Goal: Task Accomplishment & Management: Use online tool/utility

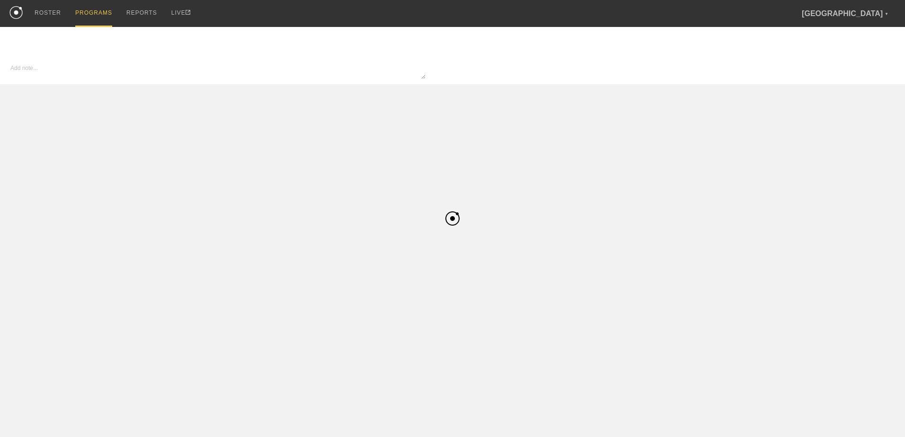
type textarea "x"
type input "WSOC"
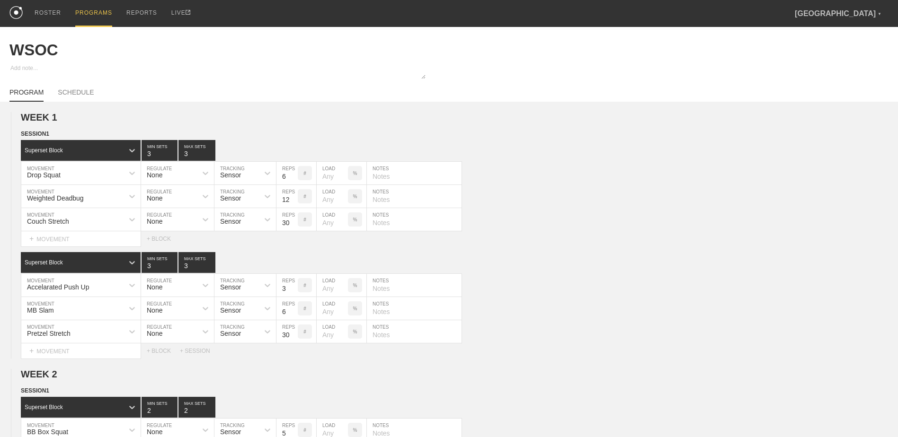
click at [81, 19] on div "PROGRAMS" at bounding box center [93, 13] width 37 height 27
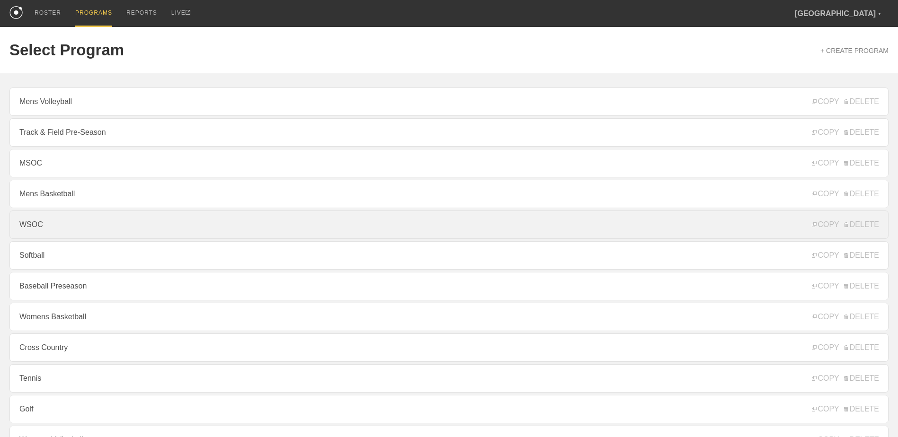
scroll to position [95, 0]
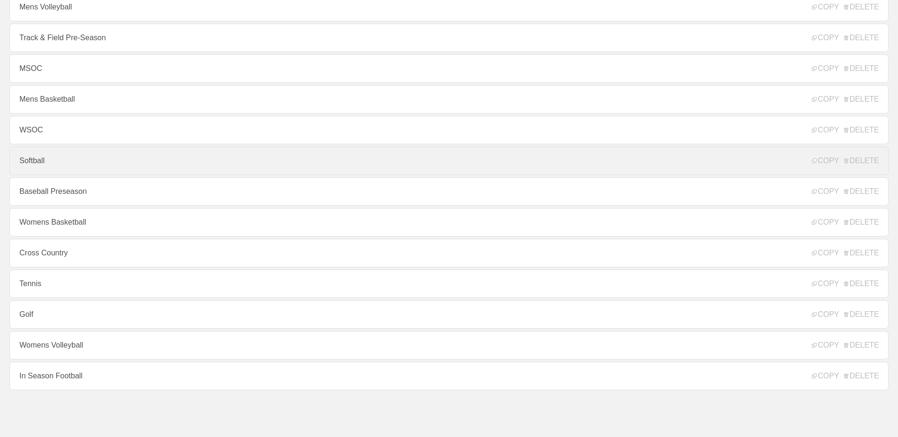
click at [96, 163] on link "Softball" at bounding box center [448, 161] width 879 height 28
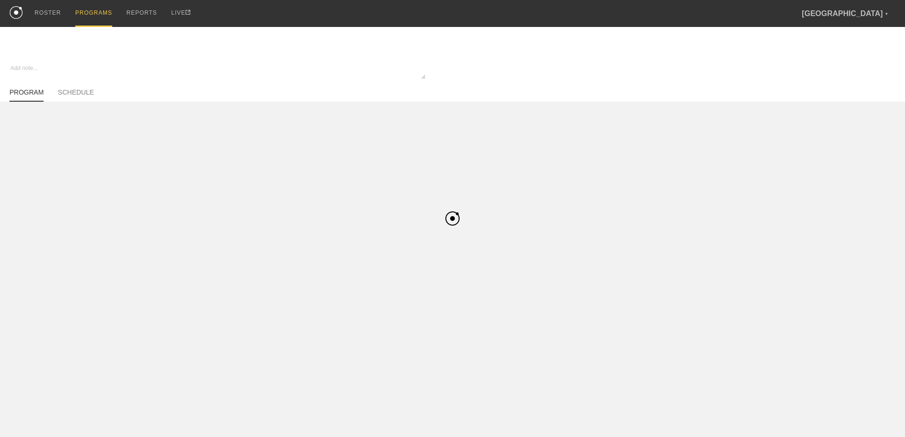
type textarea "x"
type input "Softball"
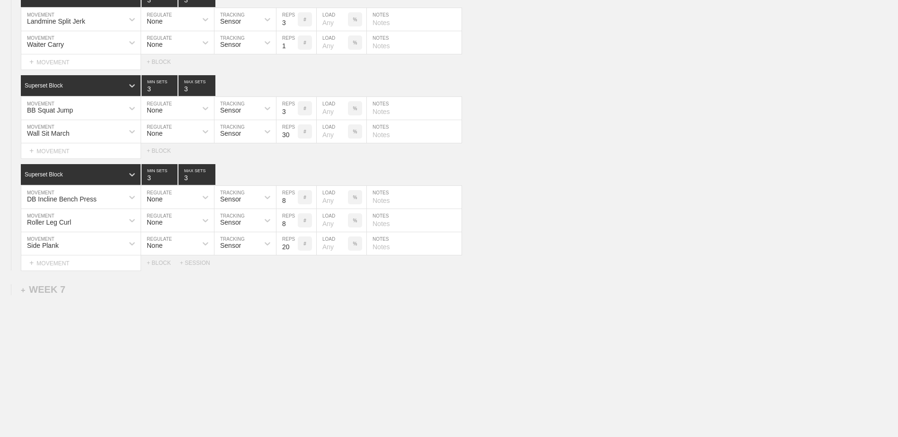
scroll to position [2710, 0]
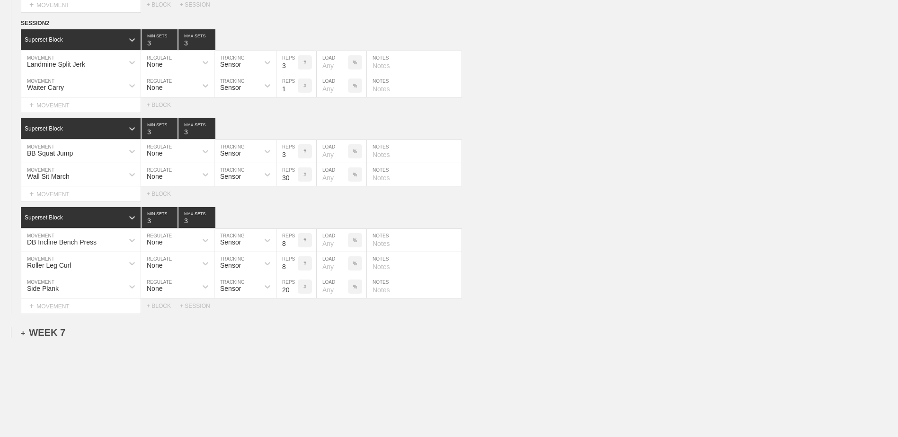
click at [46, 338] on div "+ WEEK 7" at bounding box center [43, 333] width 44 height 11
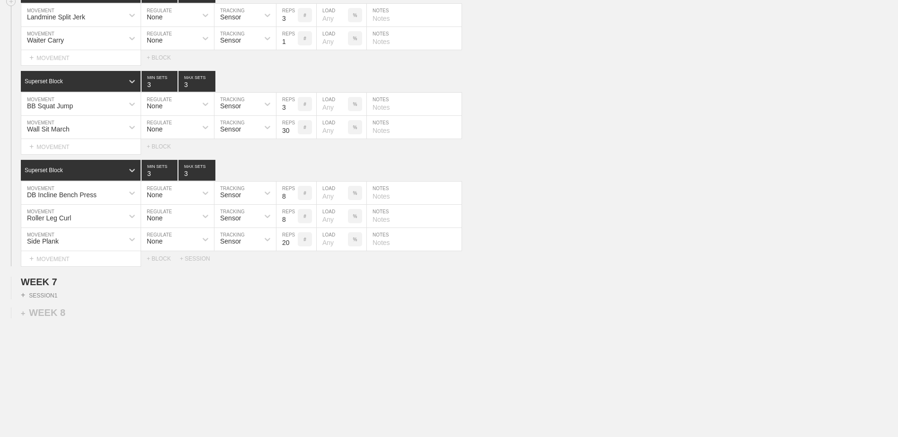
scroll to position [2786, 0]
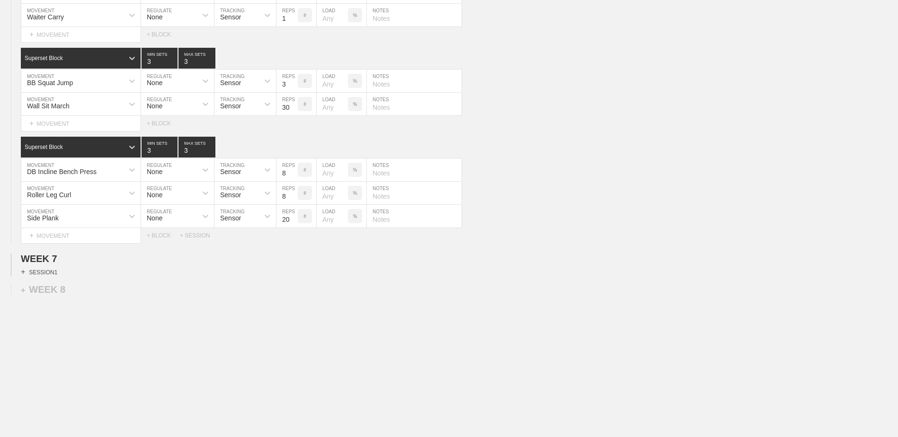
click at [50, 269] on div "+ SESSION 1" at bounding box center [39, 272] width 36 height 9
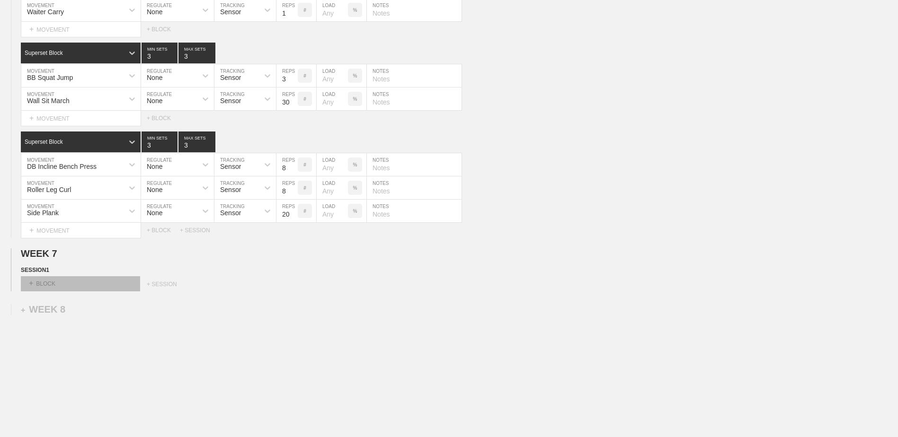
click at [112, 289] on div "+ BLOCK" at bounding box center [80, 283] width 119 height 15
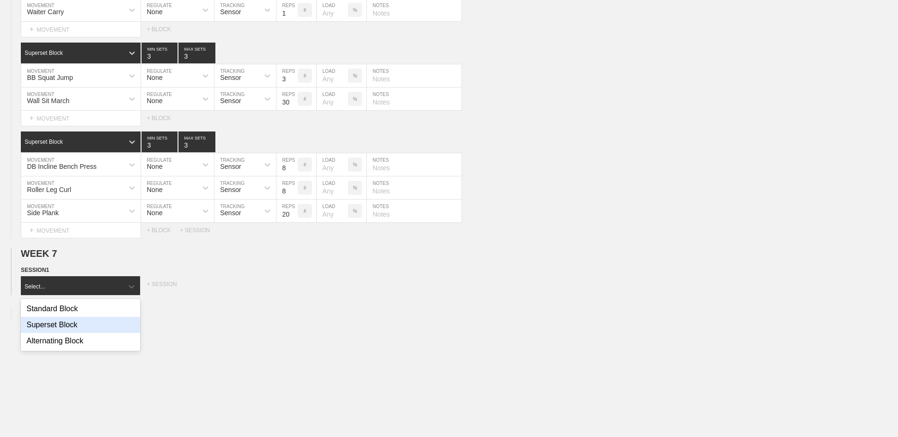
click at [78, 328] on div "Superset Block" at bounding box center [80, 325] width 119 height 16
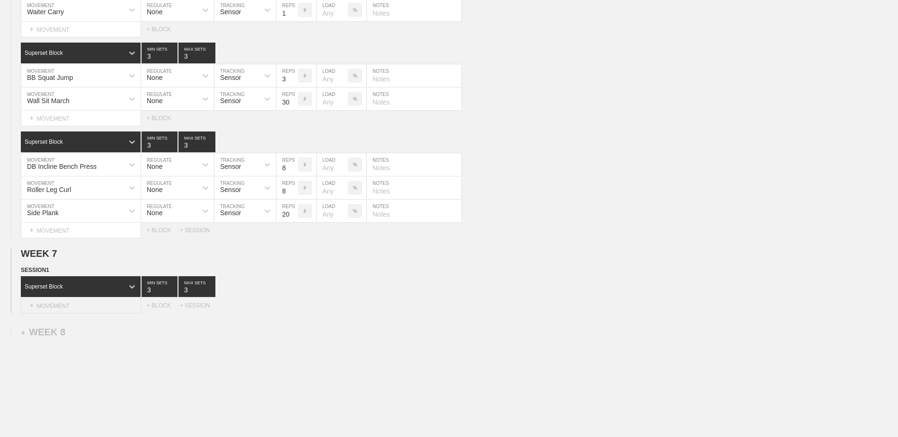
click at [73, 312] on div "+ MOVEMENT" at bounding box center [81, 306] width 120 height 16
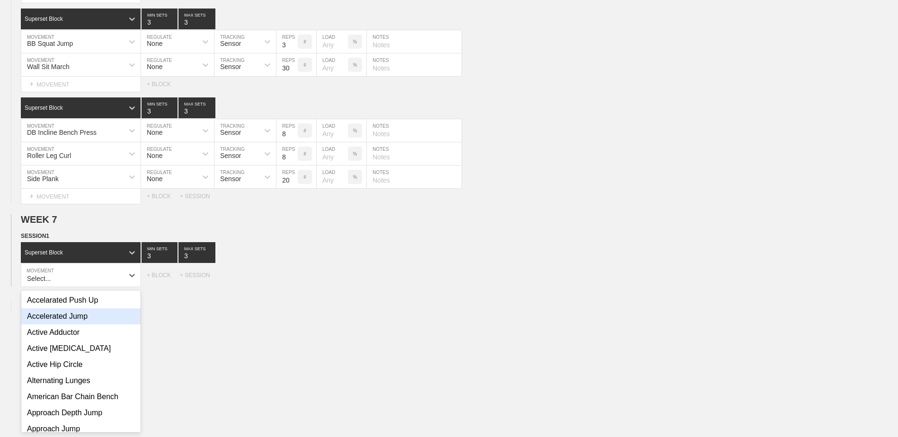
scroll to position [2823, 0]
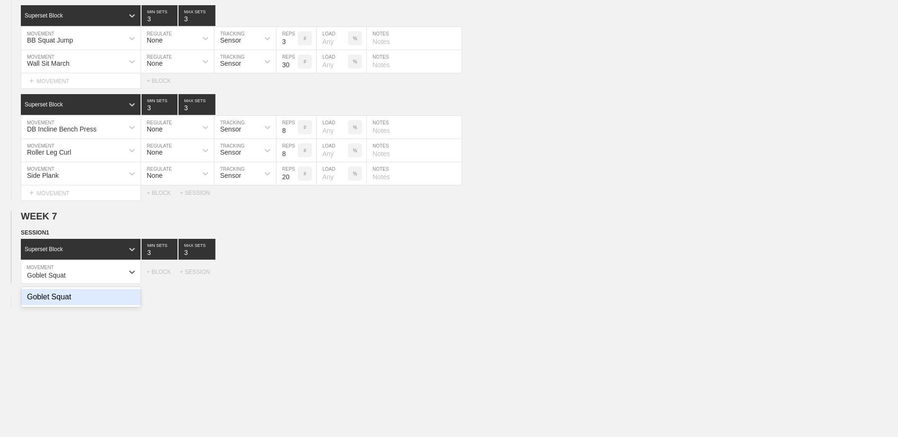
click at [73, 305] on div "Goblet Squat" at bounding box center [80, 297] width 119 height 16
type input "Goblet Squat"
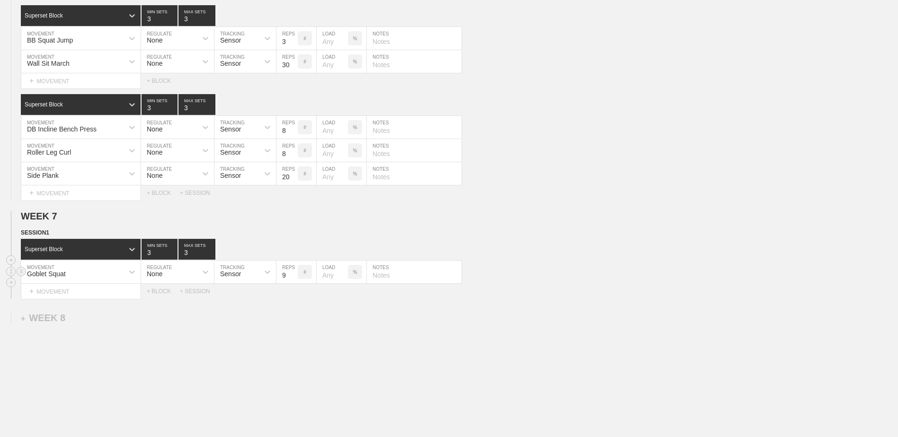
click at [294, 277] on input "9" at bounding box center [286, 272] width 21 height 23
type input "10"
click at [294, 277] on input "10" at bounding box center [286, 272] width 21 height 23
click at [62, 296] on div "+ MOVEMENT" at bounding box center [81, 292] width 120 height 16
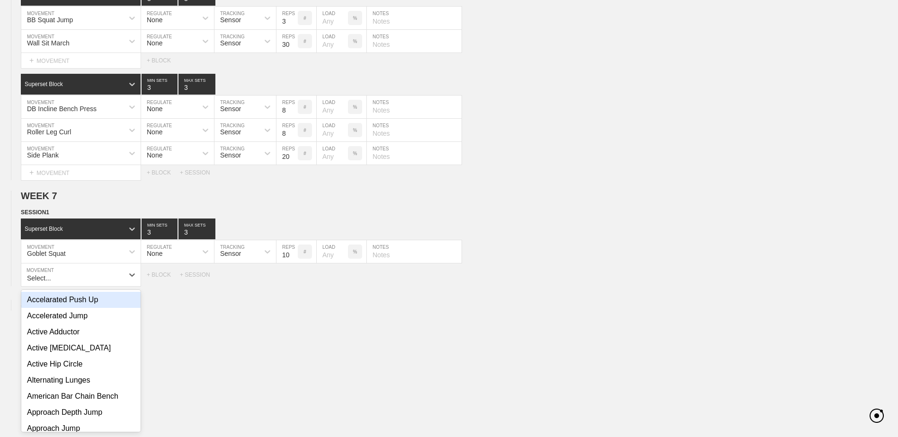
scroll to position [2846, 0]
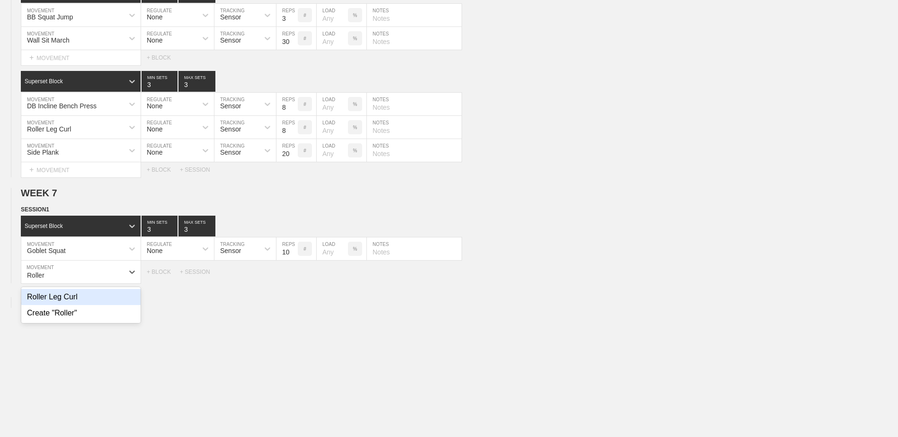
click at [83, 302] on div "Roller Leg Curl" at bounding box center [80, 297] width 119 height 16
type input "Roller"
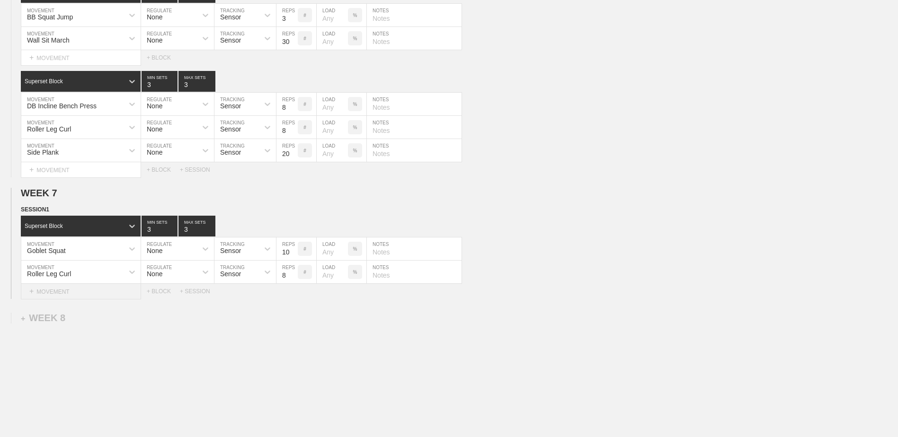
click at [114, 293] on div "+ MOVEMENT" at bounding box center [81, 292] width 120 height 16
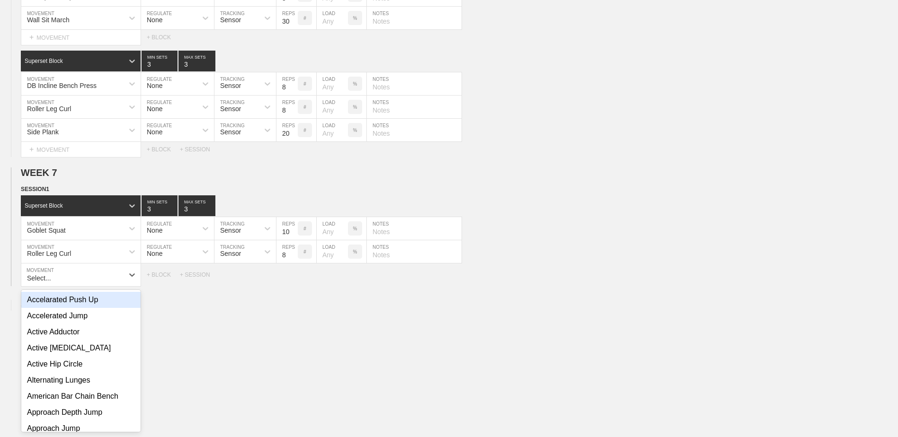
scroll to position [2870, 0]
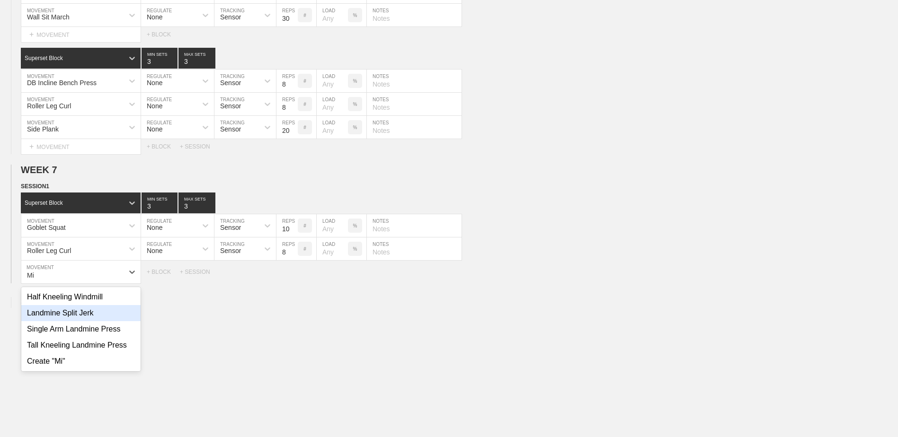
type input "M"
click at [80, 349] on div "Lateral Walk" at bounding box center [80, 345] width 119 height 16
type input "lat"
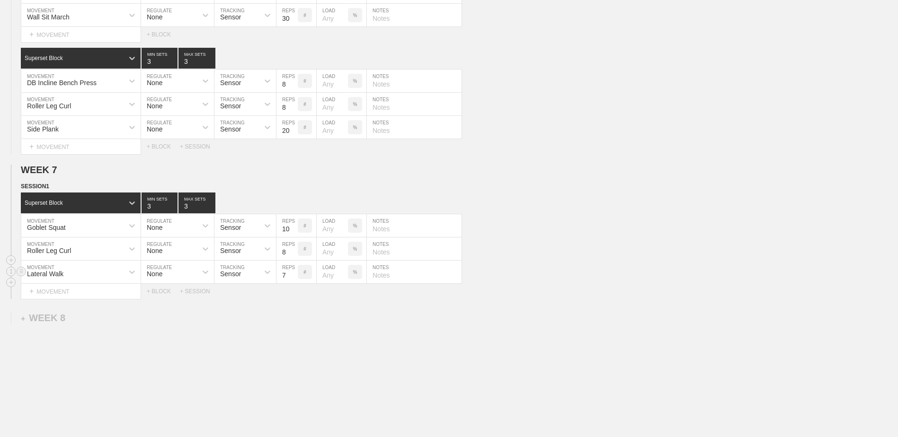
click at [293, 281] on input "7" at bounding box center [286, 272] width 21 height 23
click at [293, 281] on input "6" at bounding box center [286, 272] width 21 height 23
click at [293, 281] on input "5" at bounding box center [286, 272] width 21 height 23
click at [293, 281] on input "4" at bounding box center [286, 272] width 21 height 23
click at [293, 281] on input "3" at bounding box center [286, 272] width 21 height 23
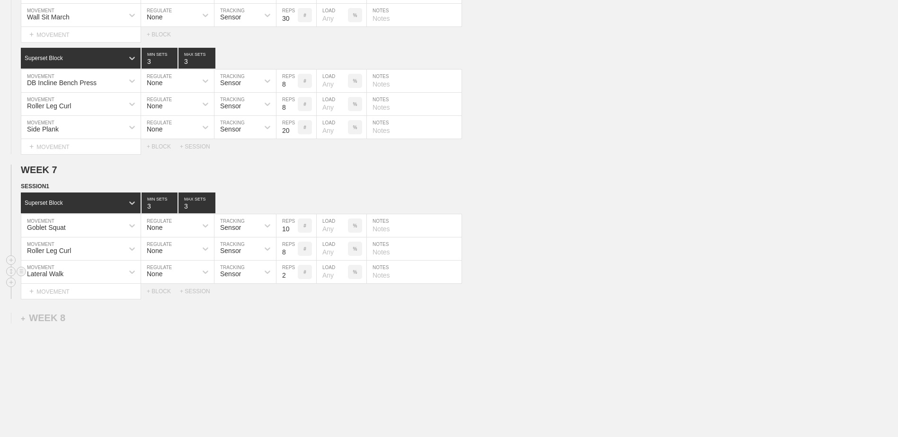
click at [293, 281] on input "2" at bounding box center [286, 272] width 21 height 23
click at [293, 281] on input "1" at bounding box center [286, 272] width 21 height 23
type input "1"
click at [293, 281] on input "1" at bounding box center [286, 272] width 21 height 23
click at [160, 295] on div "+ BLOCK" at bounding box center [163, 291] width 33 height 7
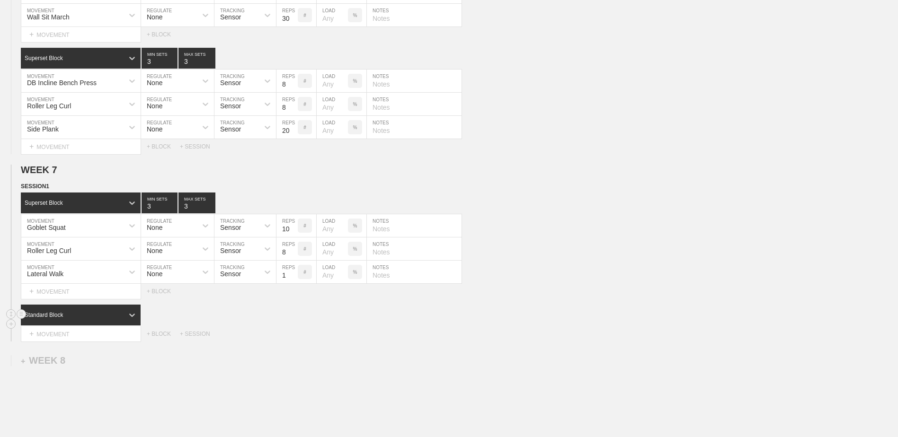
click at [95, 319] on div "Standard Block" at bounding box center [72, 315] width 103 height 9
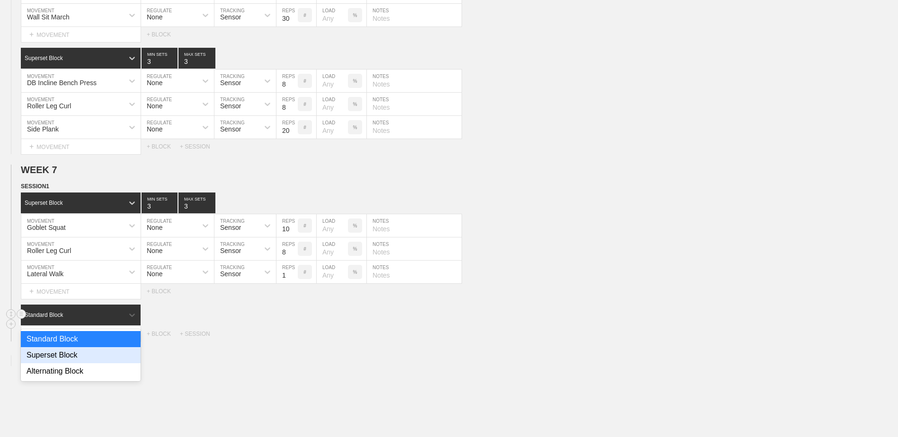
click at [82, 357] on div "Superset Block" at bounding box center [81, 355] width 120 height 16
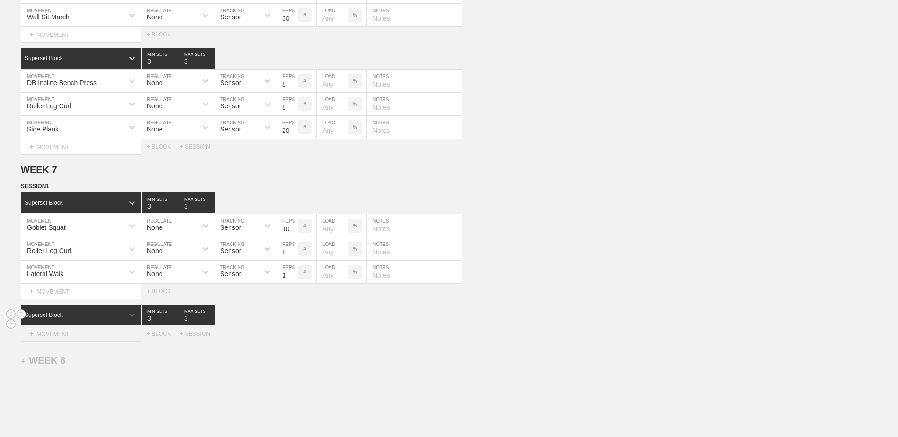
click at [74, 337] on div "+ MOVEMENT" at bounding box center [81, 335] width 120 height 16
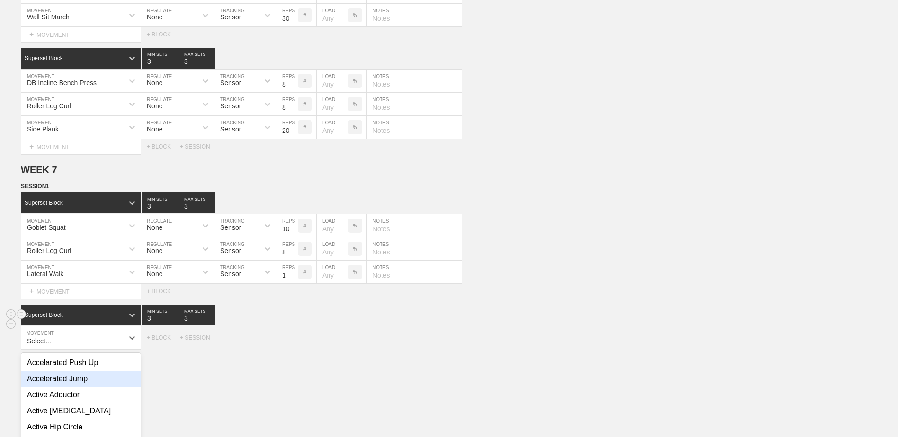
scroll to position [2935, 0]
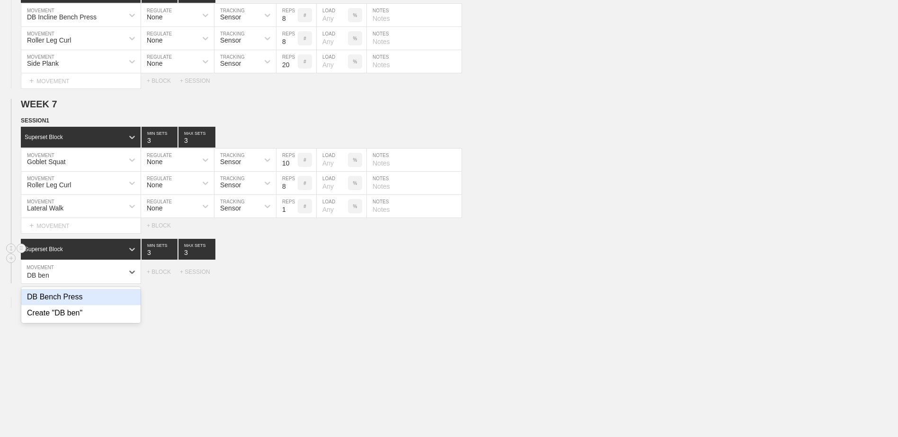
click at [72, 305] on div "DB Bench Press" at bounding box center [80, 297] width 119 height 16
type input "DB ben"
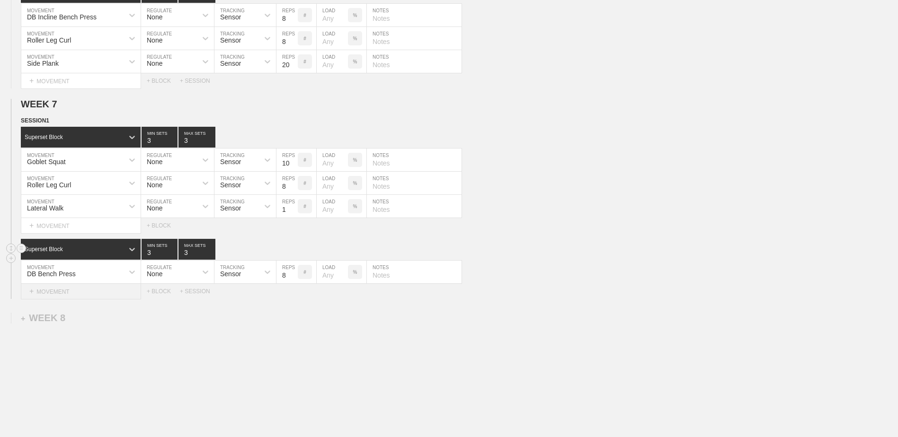
click at [51, 298] on div "+ MOVEMENT" at bounding box center [81, 292] width 120 height 16
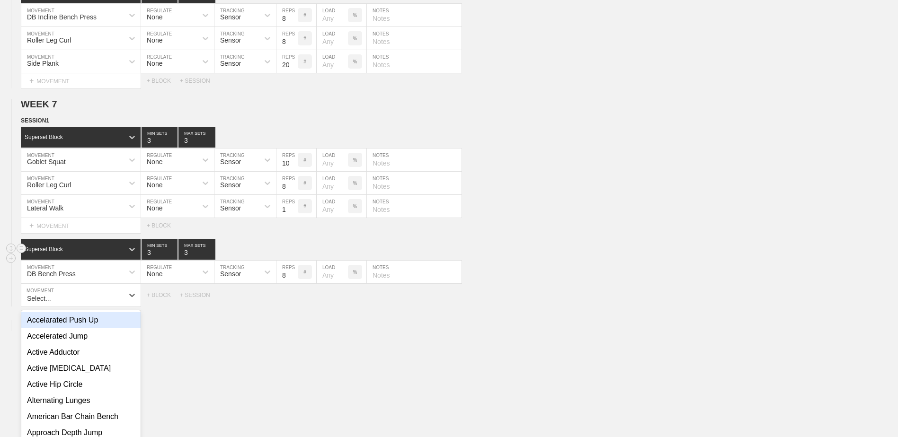
scroll to position [2959, 0]
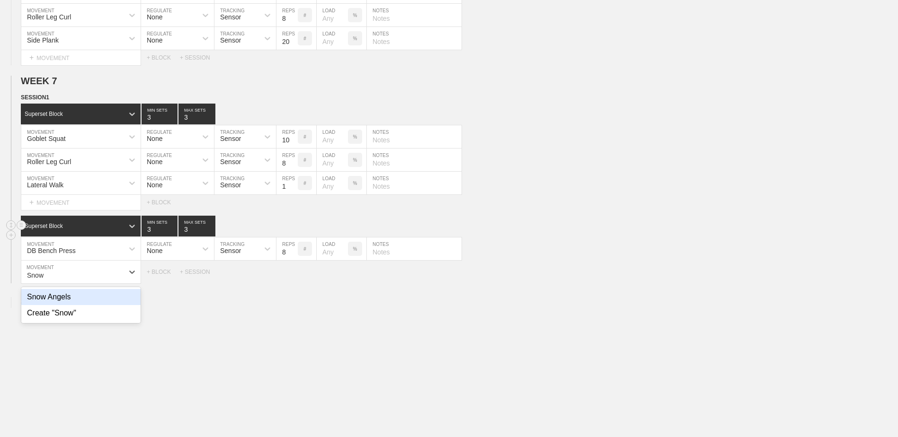
click at [51, 298] on div "Snow Angels" at bounding box center [80, 297] width 119 height 16
type input "Snow"
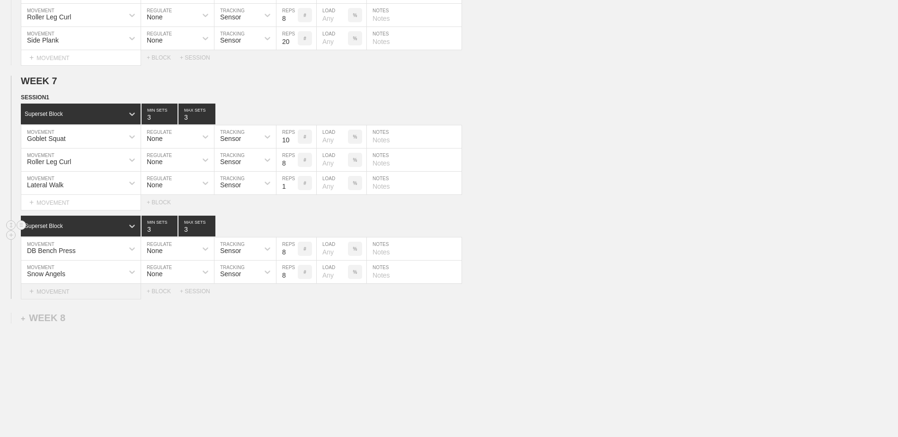
click at [51, 298] on div "+ MOVEMENT" at bounding box center [81, 292] width 120 height 16
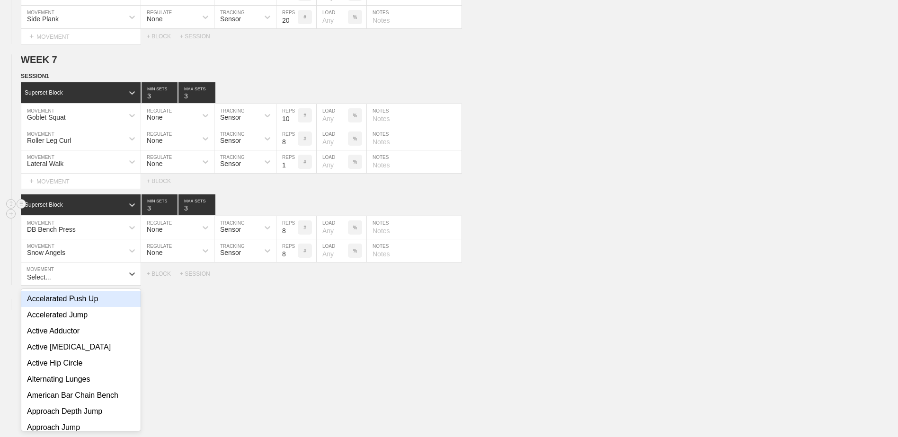
scroll to position [2982, 0]
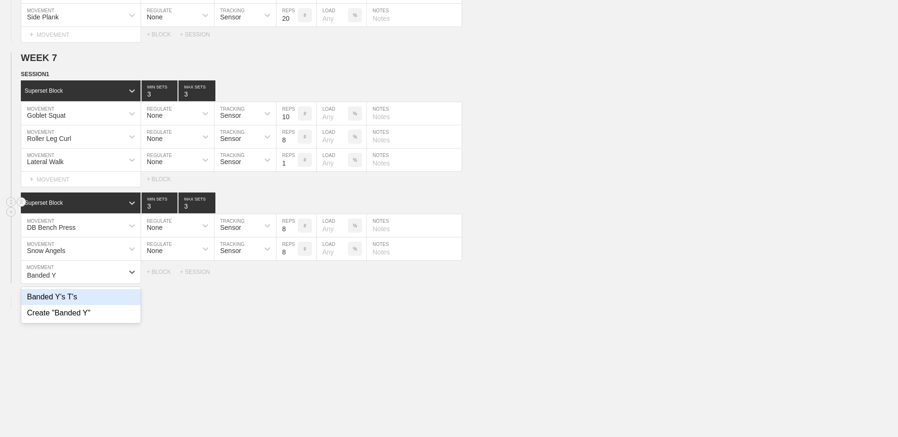
click at [51, 298] on div "Banded Y's T's" at bounding box center [80, 297] width 119 height 16
type input "Banded Y"
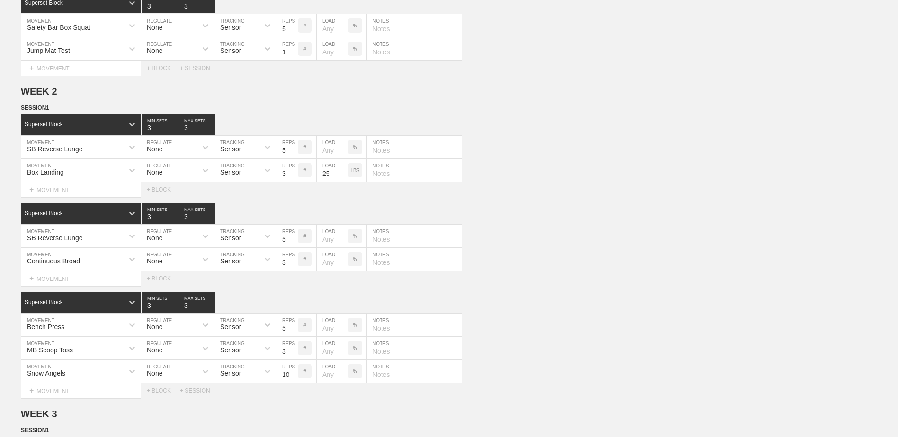
scroll to position [0, 0]
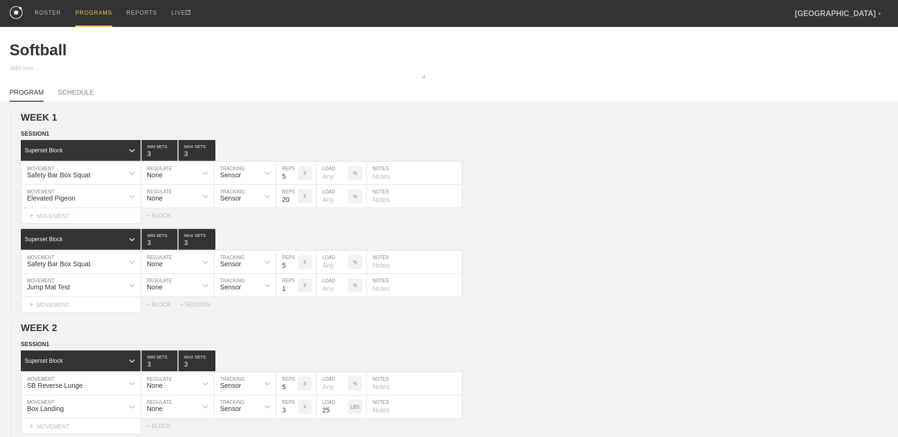
click at [88, 15] on div "PROGRAMS" at bounding box center [93, 13] width 37 height 27
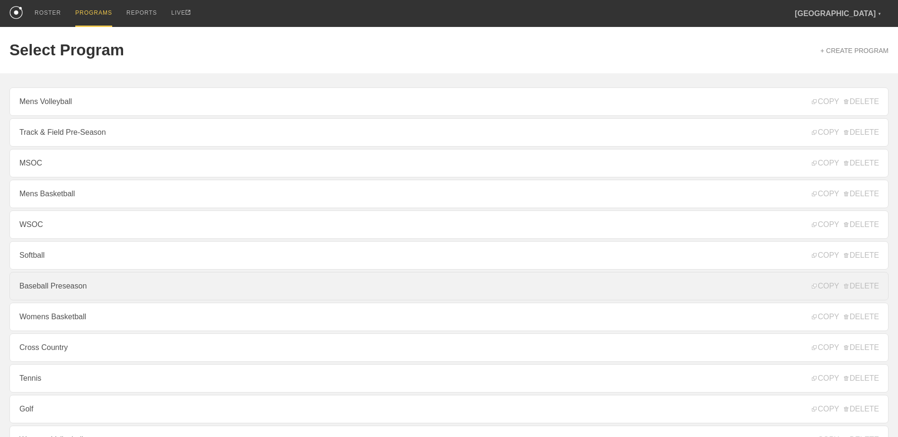
click at [135, 288] on link "Baseball Preseason" at bounding box center [448, 286] width 879 height 28
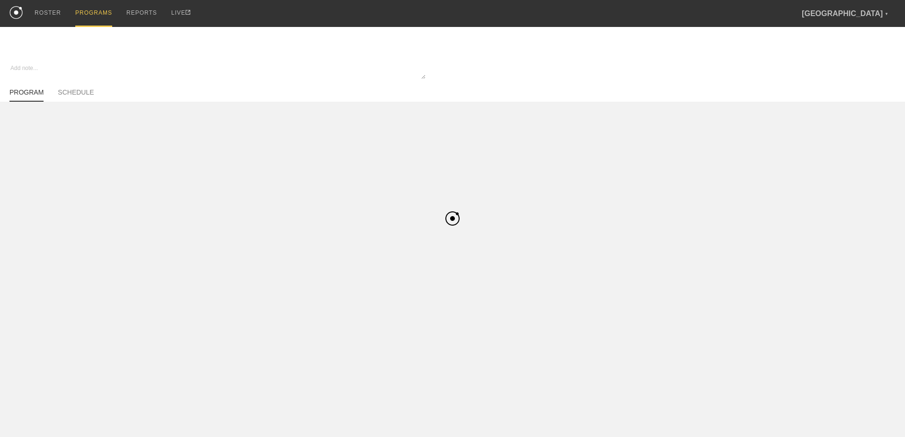
type textarea "x"
type input "Baseball Preseason"
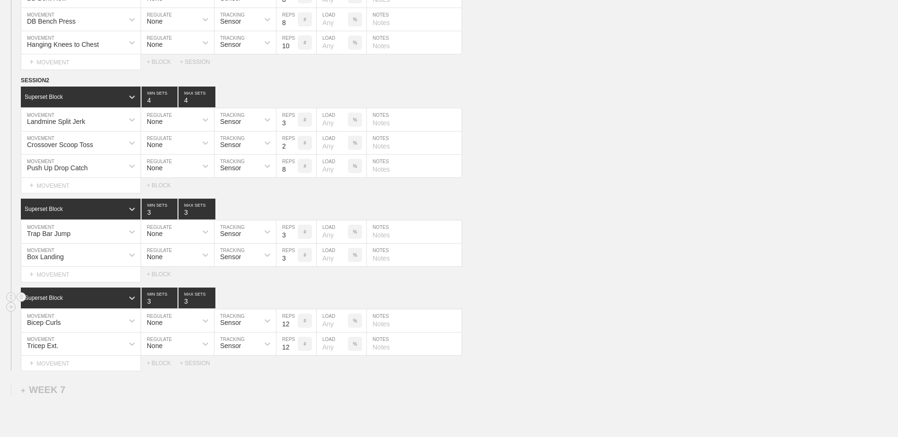
scroll to position [3644, 0]
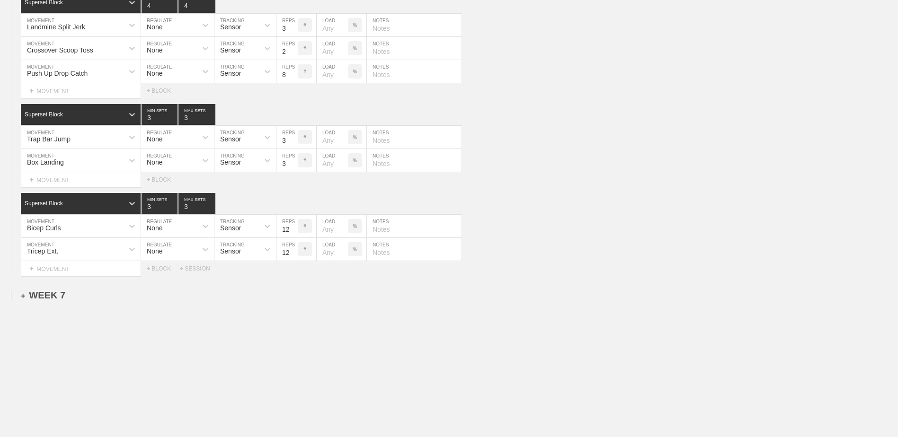
click at [36, 296] on div "+ WEEK 7" at bounding box center [43, 295] width 44 height 11
click at [43, 310] on div "+ SESSION 1" at bounding box center [39, 305] width 36 height 9
click at [44, 322] on div "+ BLOCK" at bounding box center [80, 322] width 119 height 15
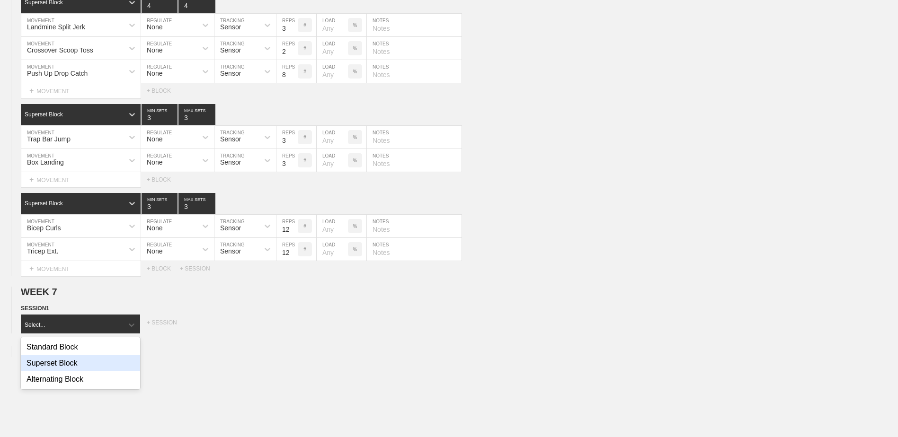
click at [53, 363] on div "Superset Block" at bounding box center [80, 363] width 119 height 16
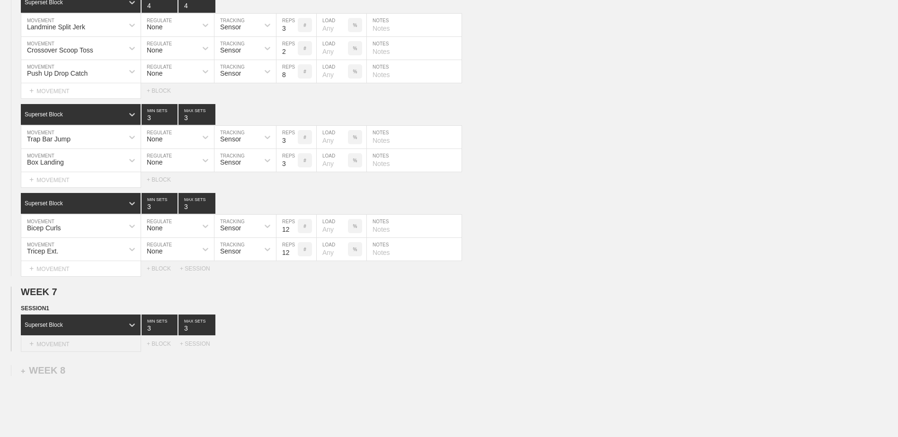
click at [61, 346] on div "+ MOVEMENT" at bounding box center [81, 345] width 120 height 16
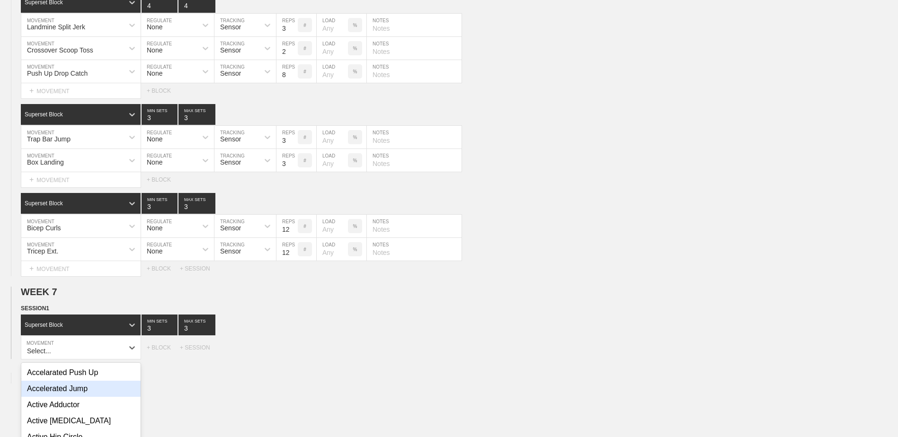
scroll to position [3720, 0]
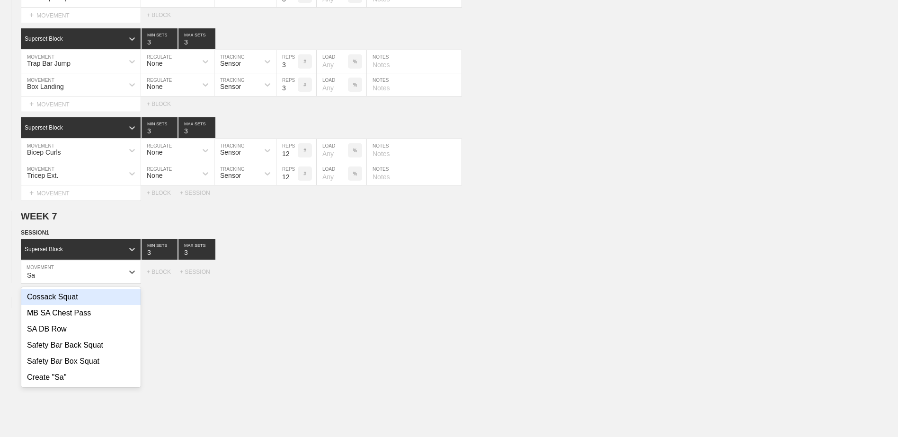
type input "S"
click at [94, 305] on div "Landmine Split Jerk" at bounding box center [80, 297] width 119 height 16
type input "landmin"
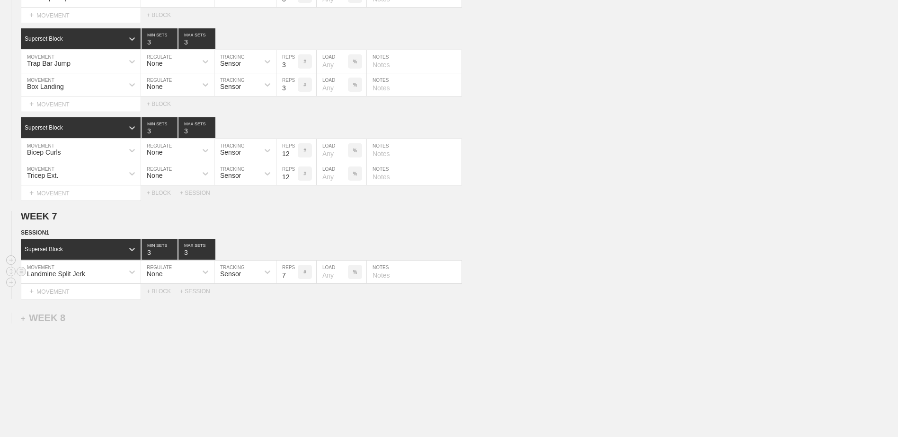
click at [295, 282] on input "7" at bounding box center [286, 272] width 21 height 23
click at [295, 282] on input "6" at bounding box center [286, 272] width 21 height 23
click at [295, 282] on input "5" at bounding box center [286, 272] width 21 height 23
click at [295, 282] on input "4" at bounding box center [286, 272] width 21 height 23
type input "3"
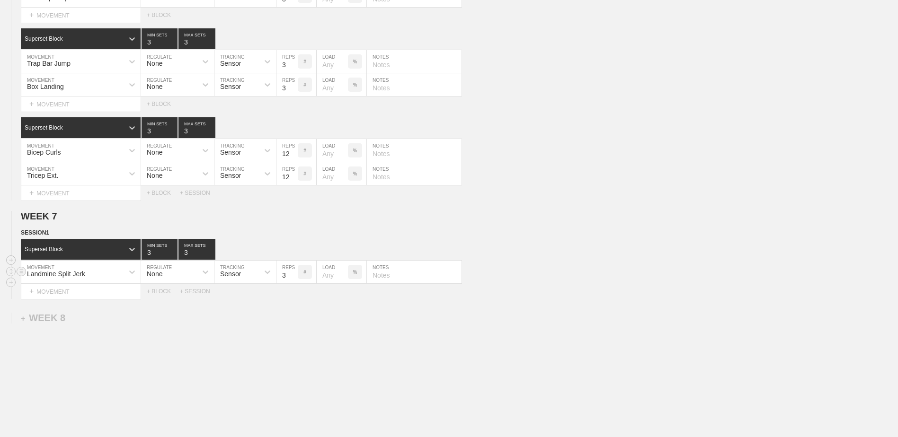
click at [295, 282] on input "3" at bounding box center [286, 272] width 21 height 23
click at [109, 292] on div "+ MOVEMENT" at bounding box center [81, 292] width 120 height 16
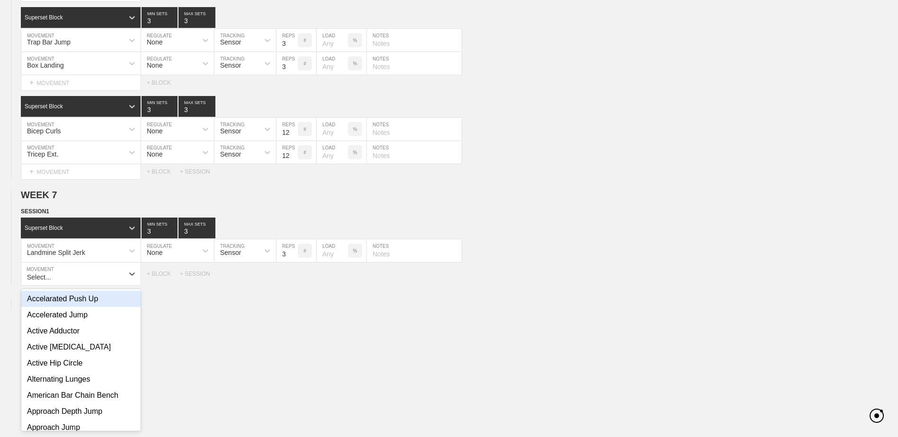
scroll to position [3743, 0]
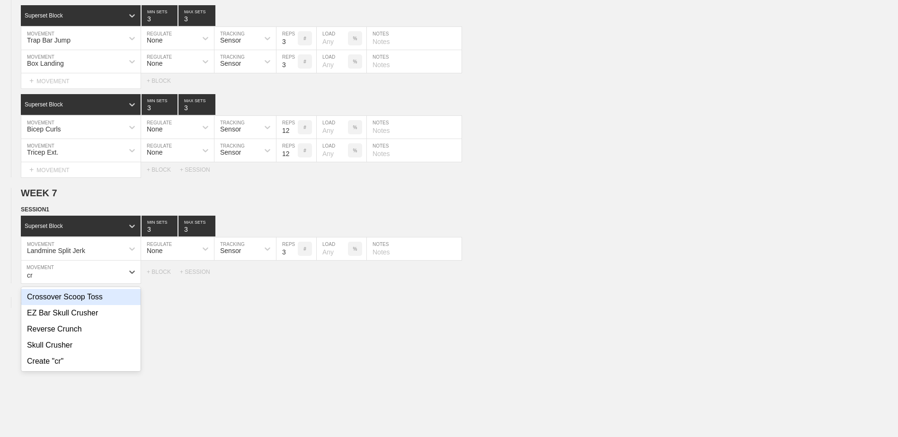
click at [107, 305] on div "Crossover Scoop Toss" at bounding box center [80, 297] width 119 height 16
type input "cr"
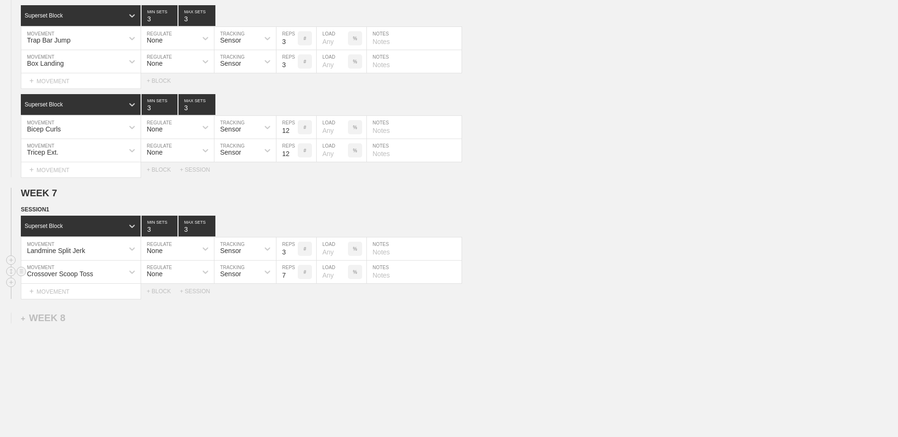
click at [292, 280] on input "7" at bounding box center [286, 272] width 21 height 23
click at [292, 280] on input "6" at bounding box center [286, 272] width 21 height 23
click at [292, 280] on input "5" at bounding box center [286, 272] width 21 height 23
click at [292, 280] on input "4" at bounding box center [286, 272] width 21 height 23
click at [292, 280] on input "3" at bounding box center [286, 272] width 21 height 23
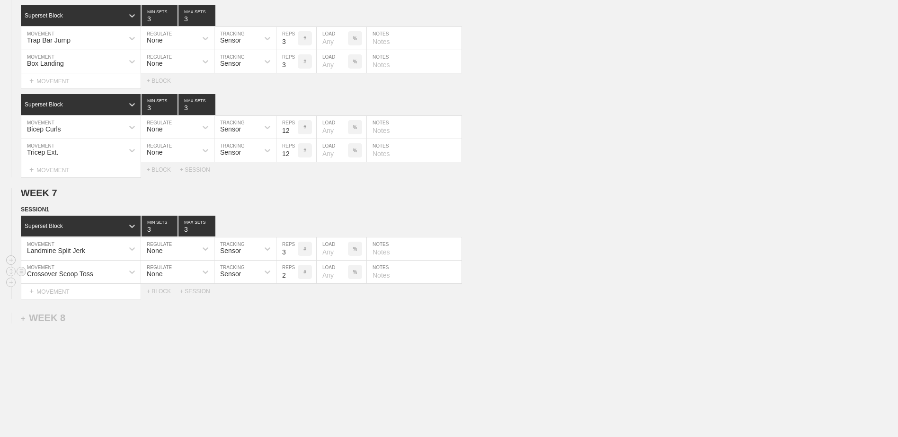
type input "2"
click at [292, 280] on input "2" at bounding box center [286, 272] width 21 height 23
click at [163, 295] on div "+ BLOCK" at bounding box center [163, 291] width 33 height 7
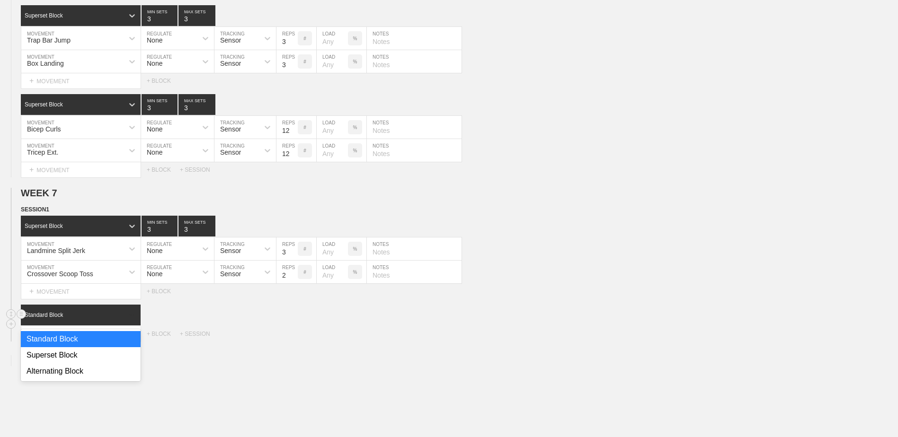
click at [125, 318] on div at bounding box center [132, 315] width 17 height 17
click at [113, 355] on div "Superset Block" at bounding box center [81, 355] width 120 height 16
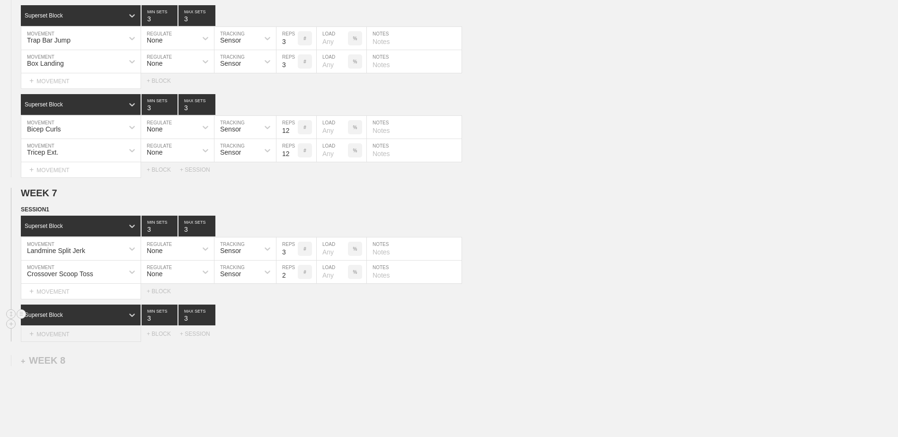
click at [106, 342] on div "+ MOVEMENT" at bounding box center [81, 335] width 120 height 16
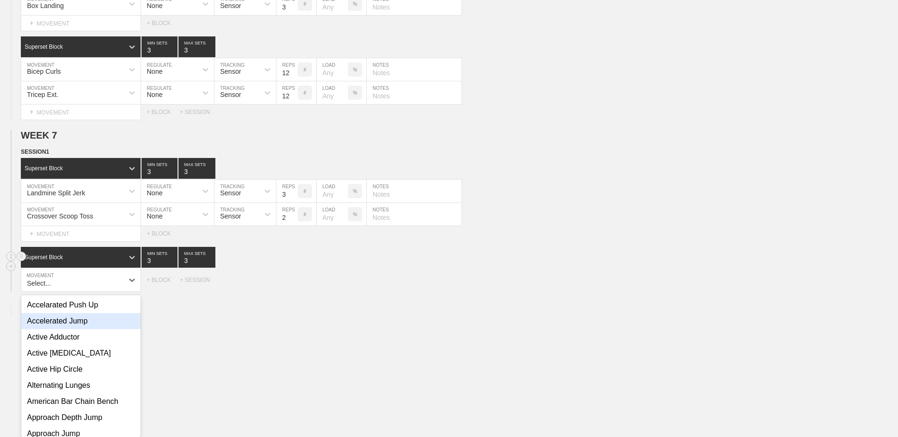
scroll to position [3809, 0]
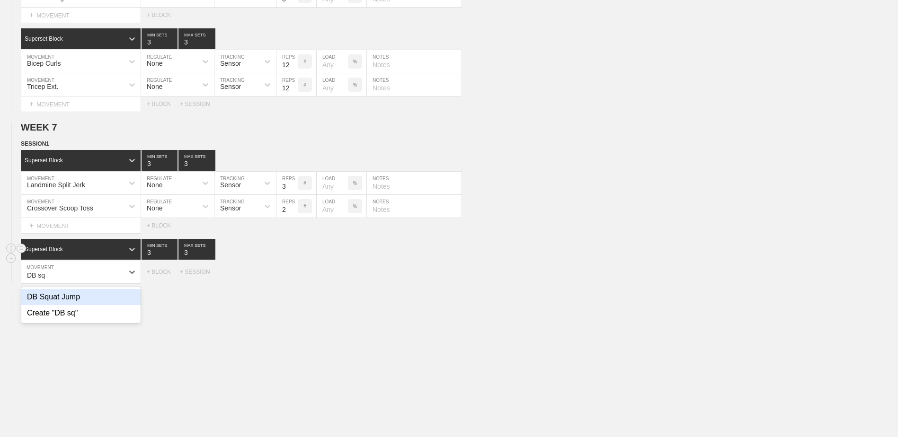
click at [105, 305] on div "DB Squat Jump" at bounding box center [80, 297] width 119 height 16
type input "DB sq"
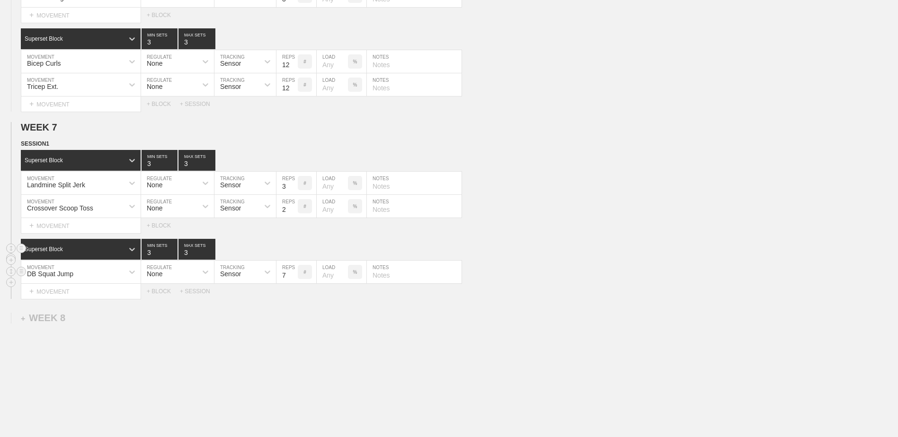
click at [293, 283] on input "7" at bounding box center [286, 272] width 21 height 23
click at [293, 283] on input "6" at bounding box center [286, 272] width 21 height 23
click at [293, 283] on input "5" at bounding box center [286, 272] width 21 height 23
click at [293, 283] on input "4" at bounding box center [286, 272] width 21 height 23
type input "3"
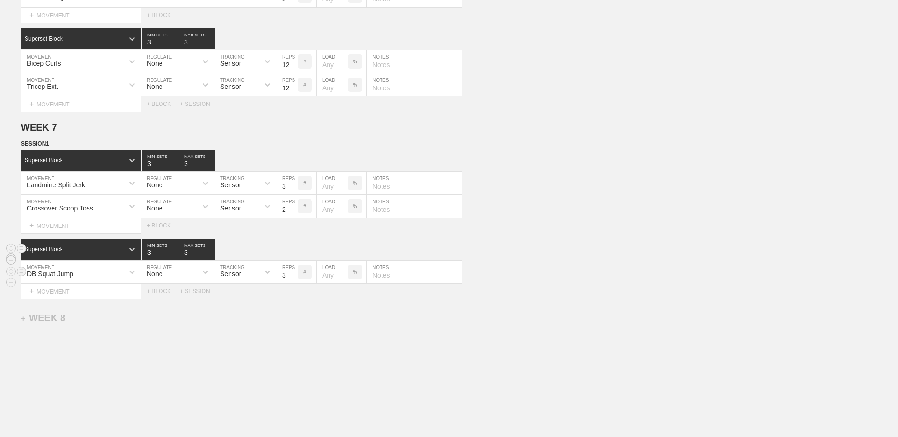
click at [293, 283] on input "3" at bounding box center [286, 272] width 21 height 23
click at [133, 298] on div "+ MOVEMENT" at bounding box center [81, 292] width 120 height 16
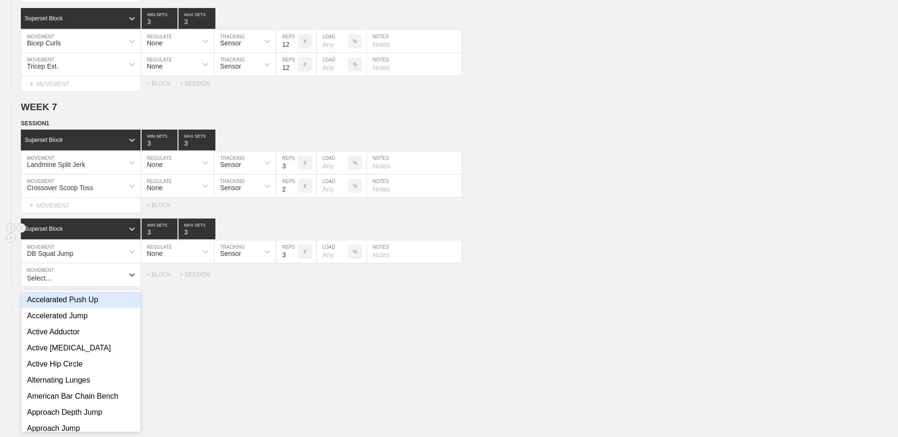
scroll to position [3832, 0]
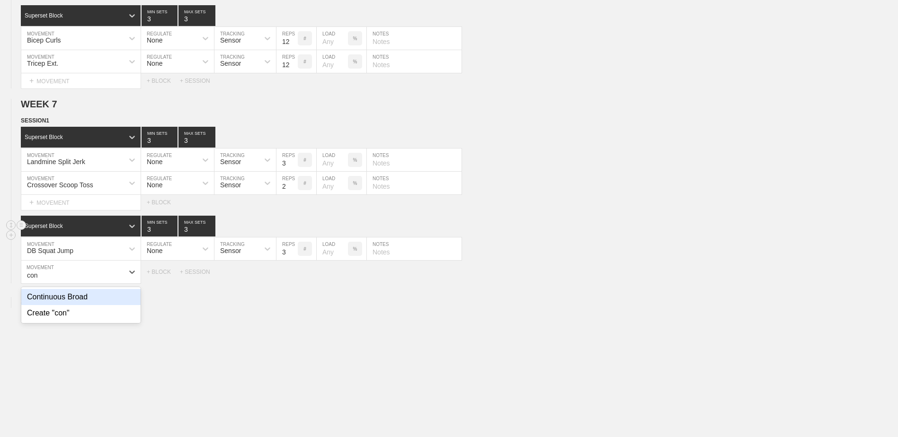
click at [133, 298] on div "Continuous Broad" at bounding box center [80, 297] width 119 height 16
type input "con"
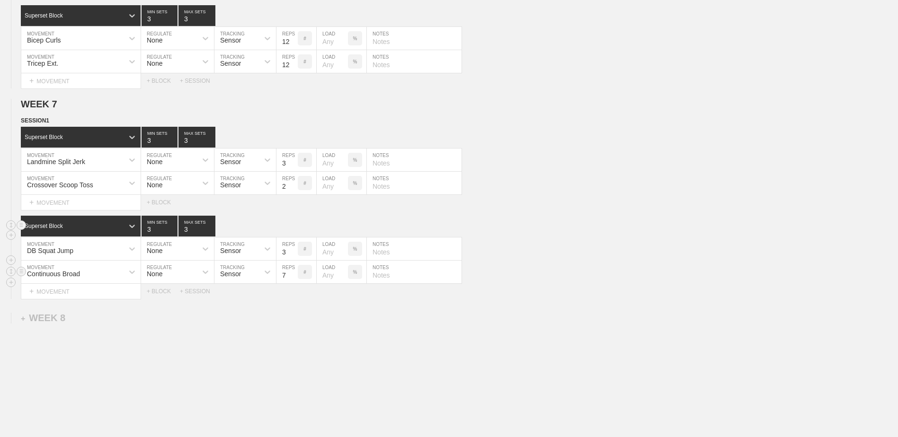
click at [292, 280] on input "7" at bounding box center [286, 272] width 21 height 23
click at [292, 280] on input "6" at bounding box center [286, 272] width 21 height 23
click at [292, 280] on input "5" at bounding box center [286, 272] width 21 height 23
click at [292, 280] on input "4" at bounding box center [286, 272] width 21 height 23
click at [292, 280] on input "3" at bounding box center [286, 272] width 21 height 23
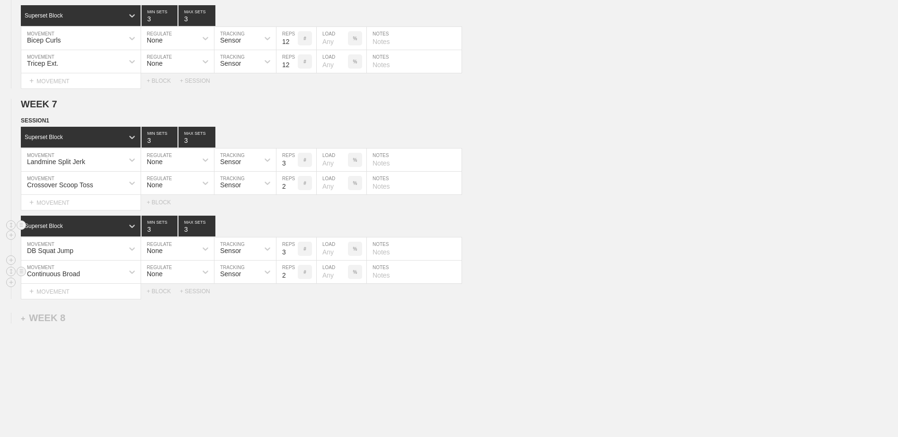
click at [292, 280] on input "2" at bounding box center [286, 272] width 21 height 23
type input "3"
click at [292, 277] on input "3" at bounding box center [286, 272] width 21 height 23
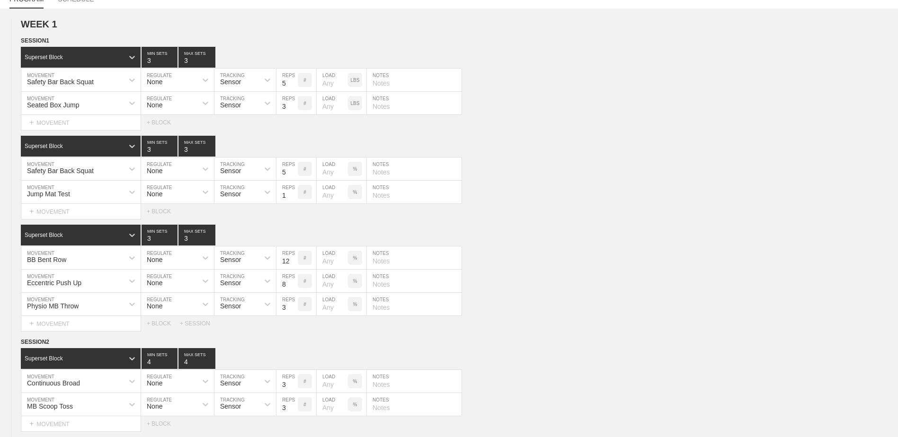
scroll to position [0, 0]
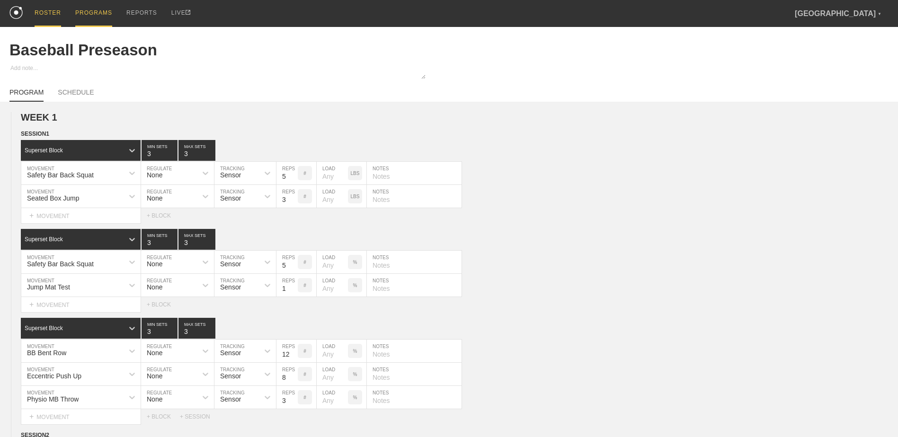
click at [50, 11] on div "ROSTER" at bounding box center [48, 13] width 27 height 27
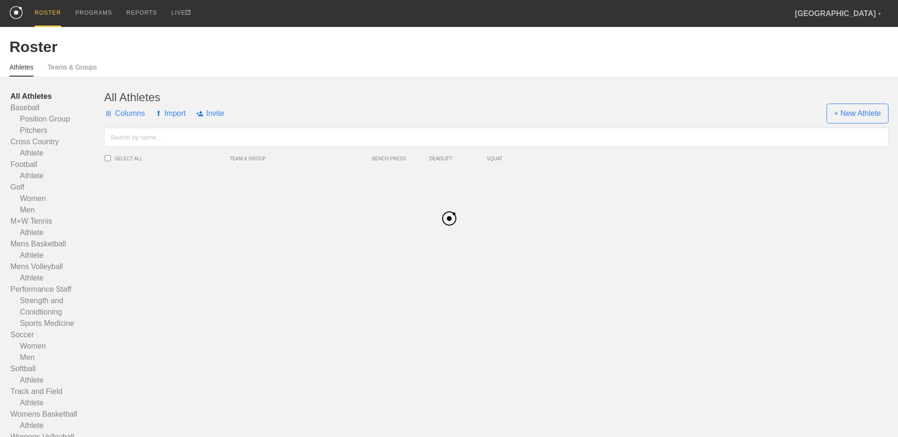
click at [210, 142] on input "text" at bounding box center [496, 137] width 784 height 19
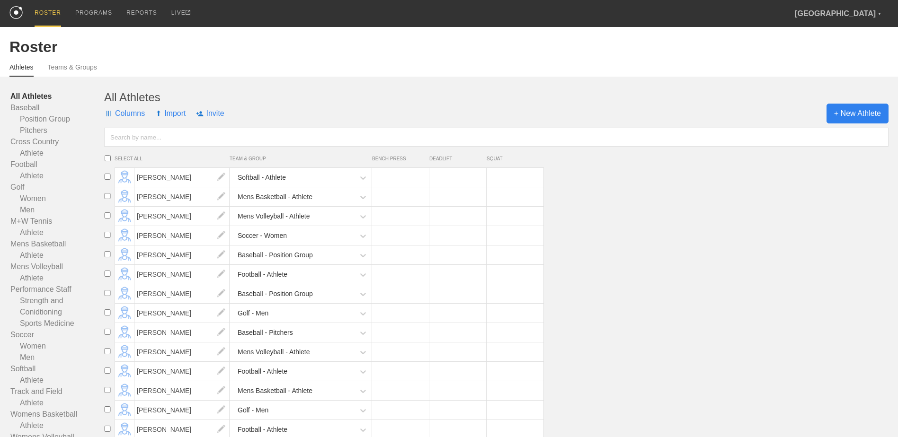
click at [858, 122] on span "+ New Athlete" at bounding box center [857, 114] width 62 height 20
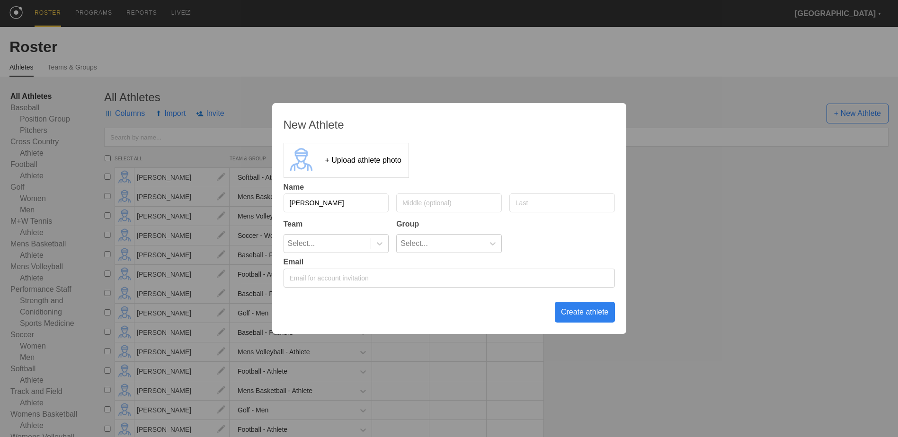
type input "[PERSON_NAME]"
type input "Babb"
click at [376, 244] on icon at bounding box center [379, 243] width 9 height 9
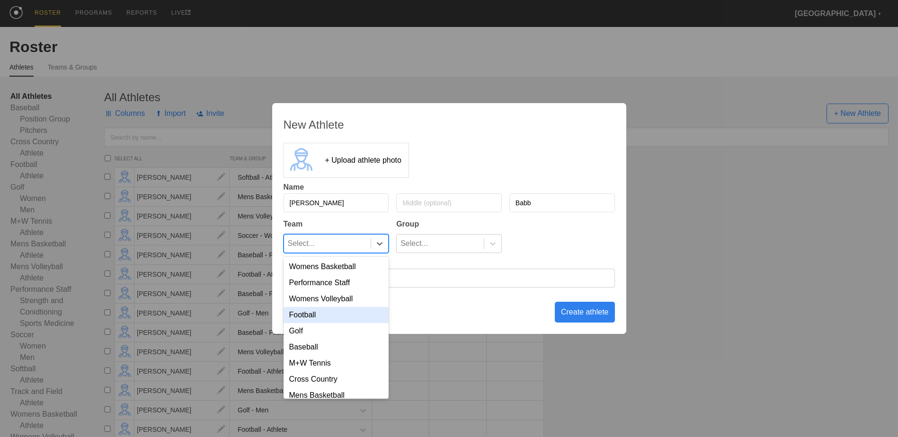
click at [320, 319] on div "Football" at bounding box center [337, 315] width 106 height 16
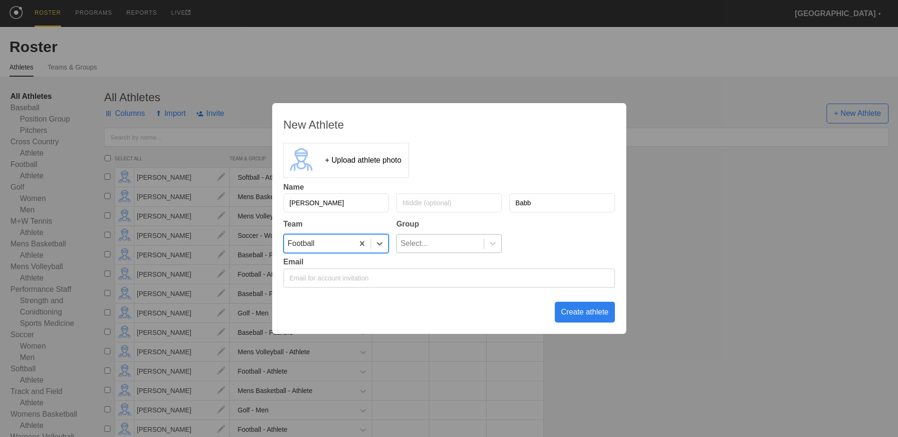
click at [457, 251] on div "Select..." at bounding box center [440, 244] width 87 height 18
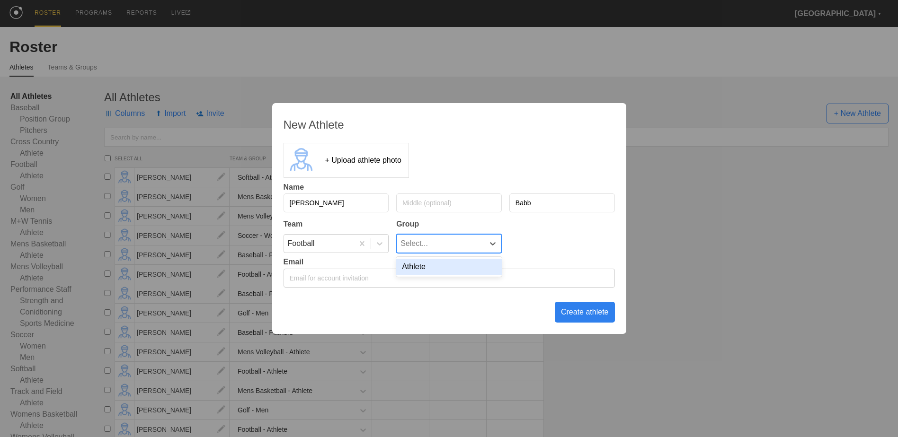
click at [451, 264] on div "Athlete" at bounding box center [449, 267] width 106 height 16
click at [572, 313] on div "Create athlete" at bounding box center [585, 312] width 60 height 21
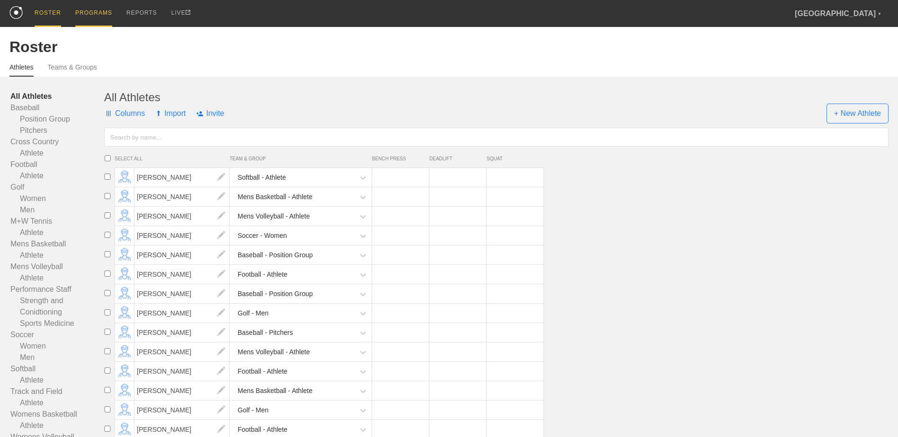
click at [94, 9] on div "PROGRAMS" at bounding box center [93, 13] width 37 height 27
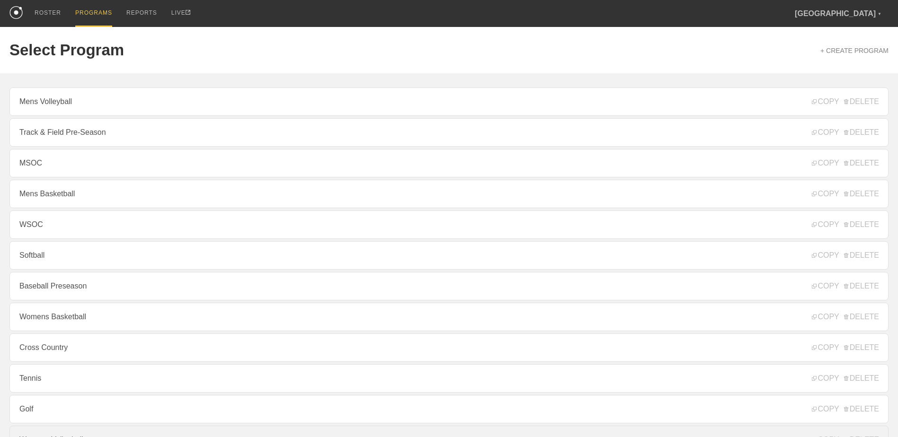
scroll to position [95, 0]
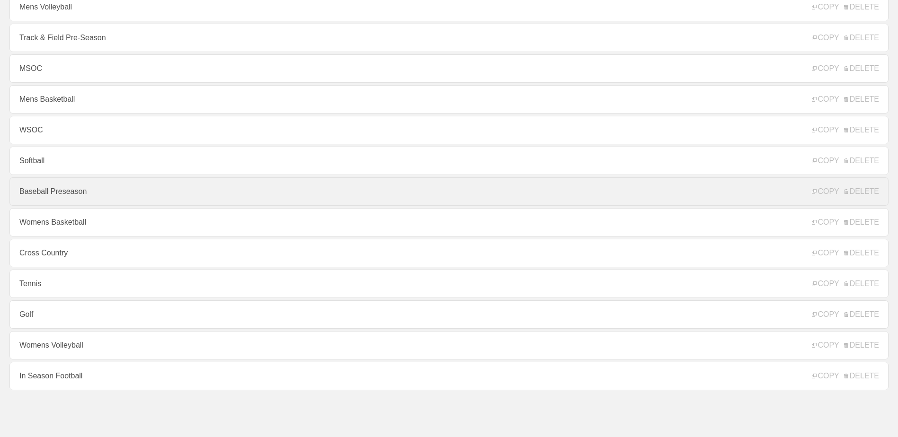
click at [84, 197] on link "Baseball Preseason" at bounding box center [448, 191] width 879 height 28
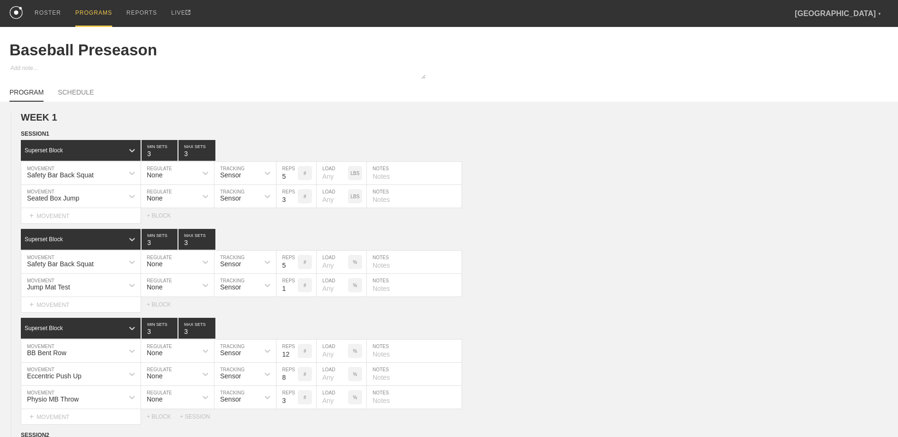
click at [99, 17] on div "PROGRAMS" at bounding box center [93, 13] width 37 height 27
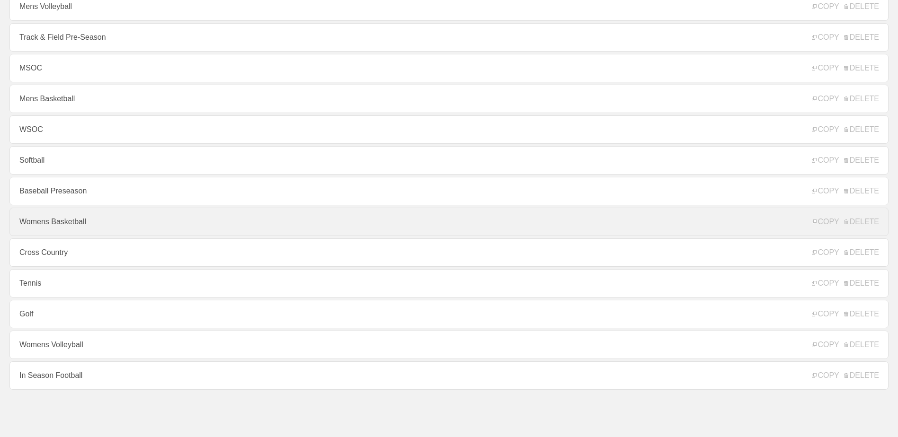
scroll to position [7, 0]
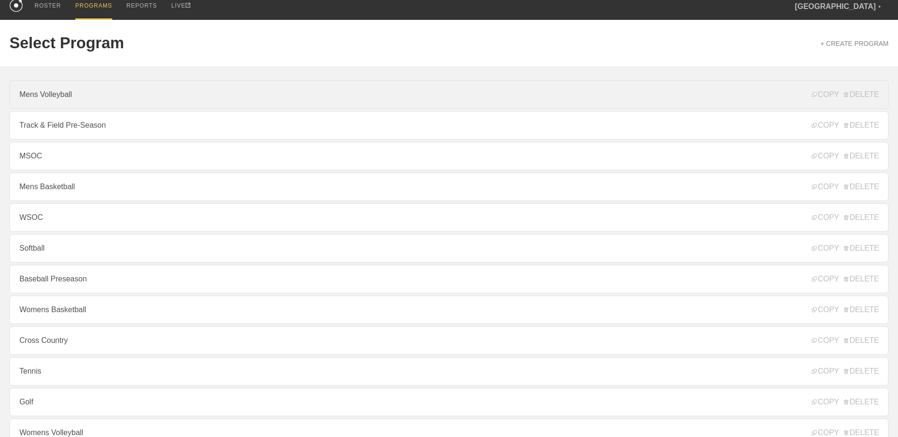
click at [124, 94] on link "Mens Volleyball" at bounding box center [448, 94] width 879 height 28
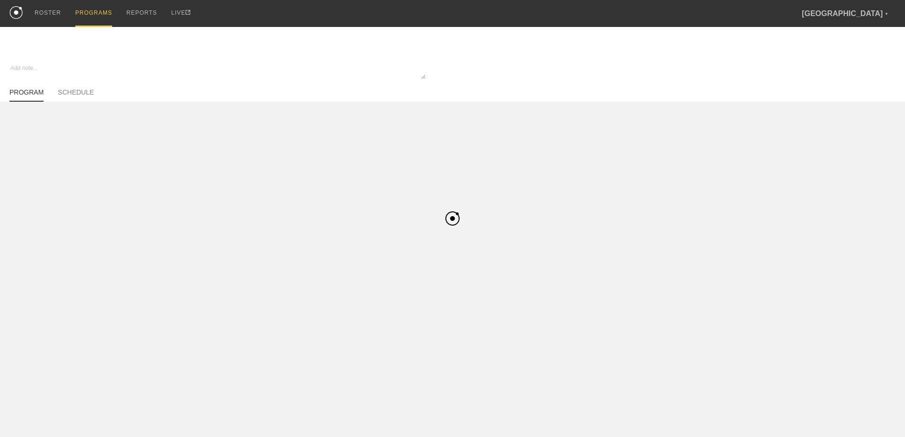
type textarea "x"
type input "Mens Volleyball"
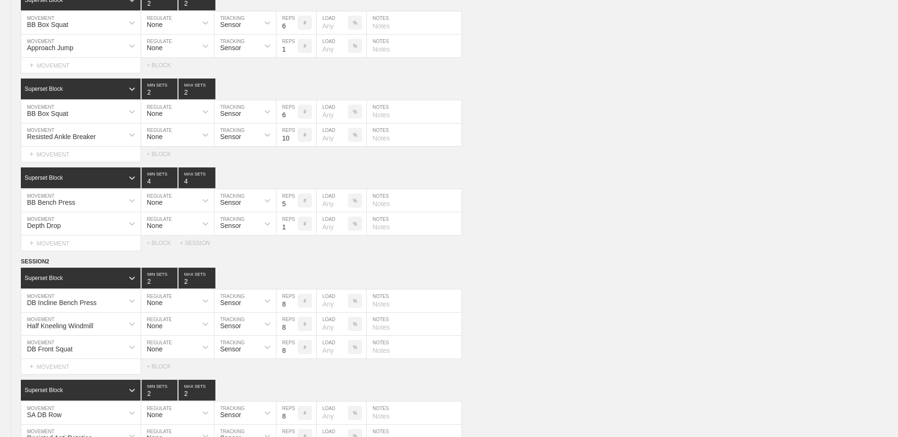
scroll to position [2108, 0]
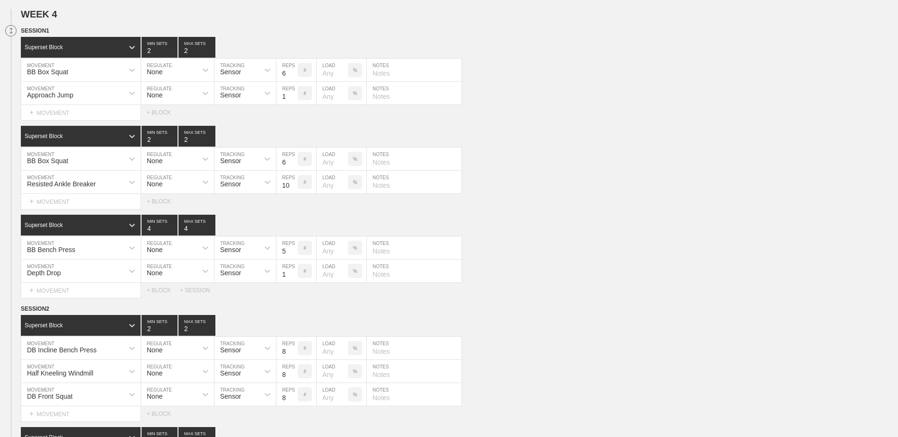
drag, startPoint x: 10, startPoint y: 36, endPoint x: 14, endPoint y: 29, distance: 7.8
click at [14, 29] on icon at bounding box center [10, 30] width 11 height 11
click at [40, 34] on span "SESSION 1" at bounding box center [38, 30] width 35 height 7
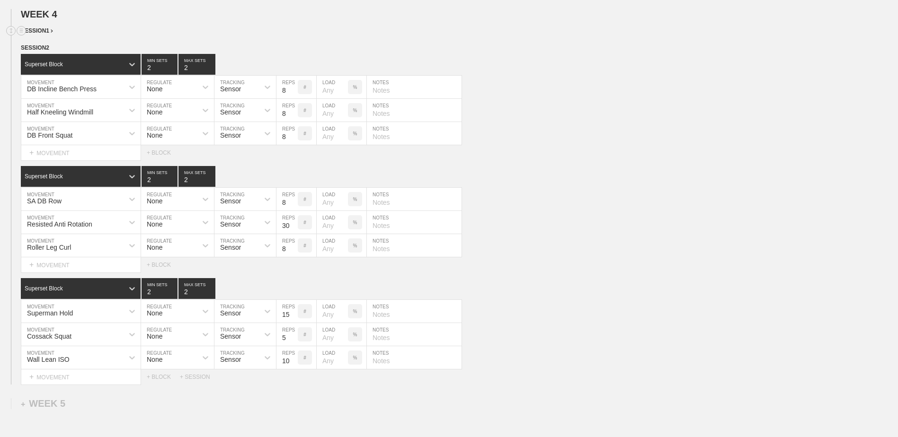
click at [40, 34] on span "SESSION 1" at bounding box center [37, 30] width 32 height 7
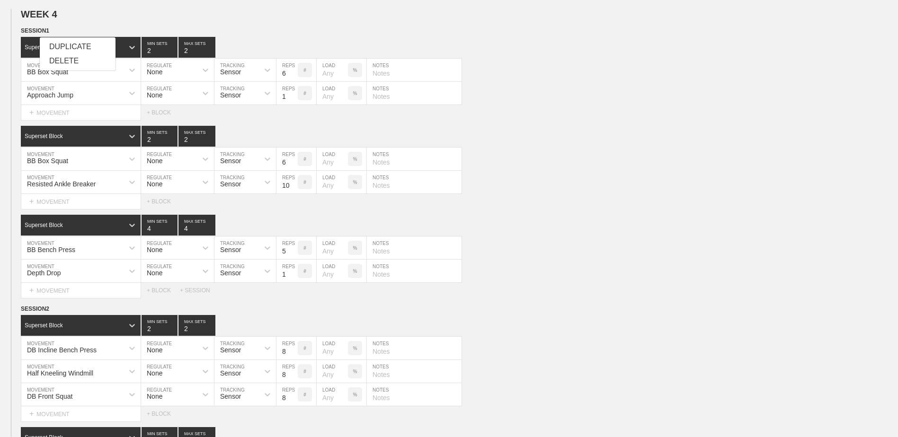
click at [48, 43] on div "DUPLICATE" at bounding box center [78, 47] width 76 height 14
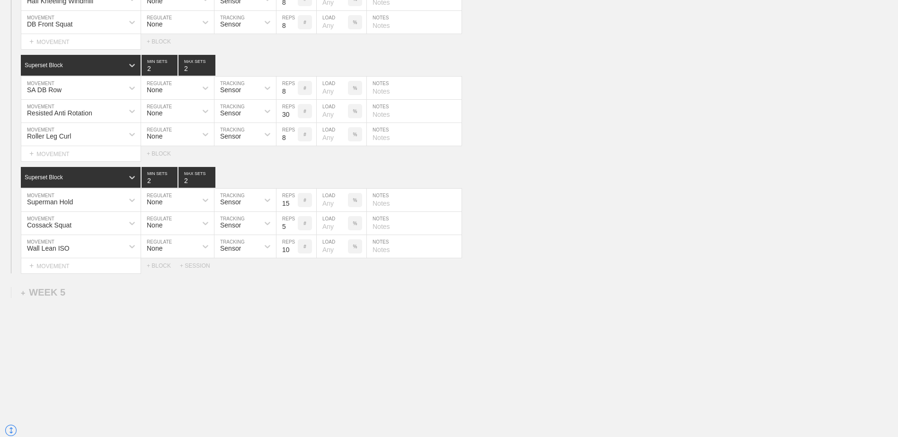
scroll to position [2765, 0]
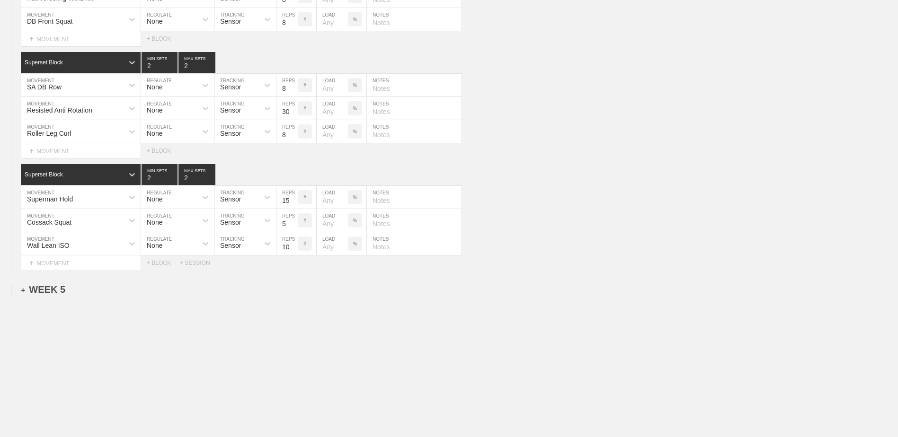
click at [34, 290] on div "+ WEEK 5" at bounding box center [43, 289] width 44 height 11
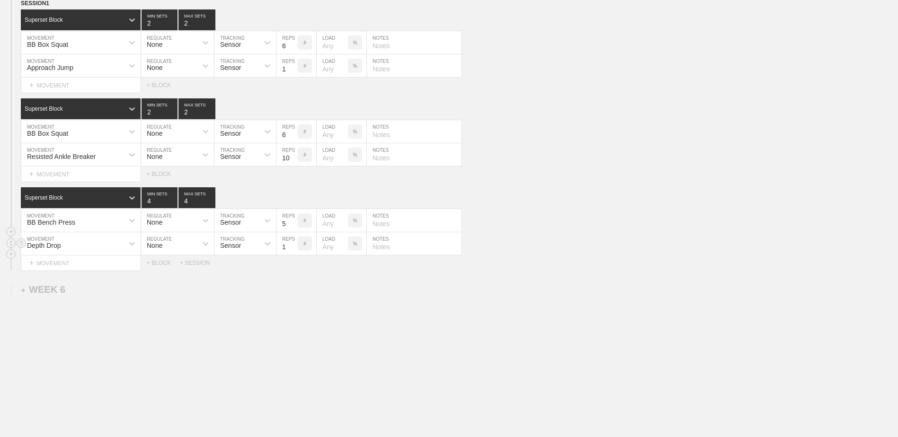
scroll to position [2739, 0]
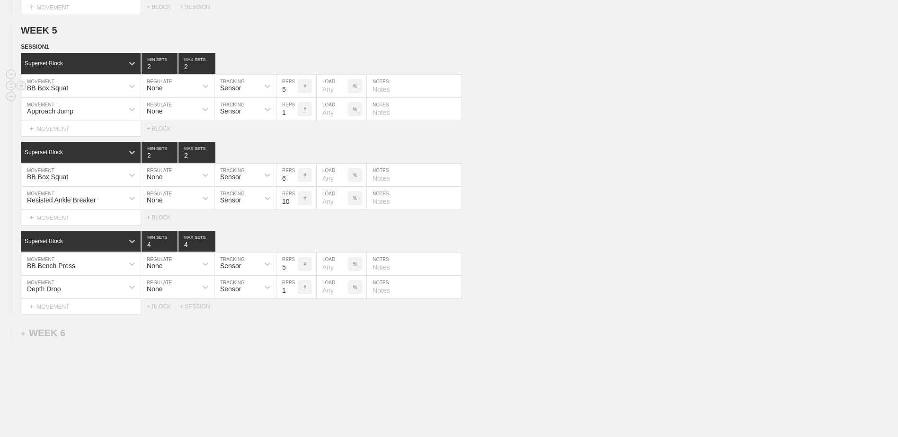
type input "5"
click at [293, 93] on input "5" at bounding box center [286, 86] width 21 height 23
type input "5"
click at [293, 182] on input "5" at bounding box center [286, 175] width 21 height 23
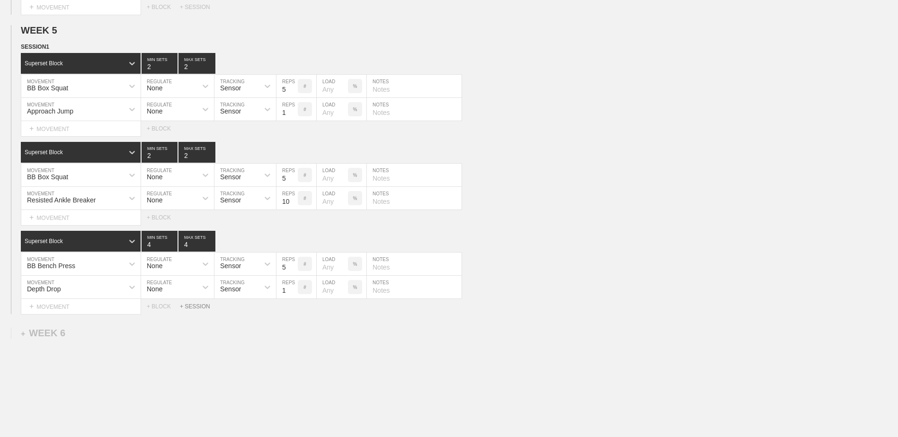
click at [188, 310] on div "+ SESSION" at bounding box center [199, 306] width 38 height 7
click at [108, 346] on div "+ BLOCK" at bounding box center [80, 338] width 119 height 15
type input "t"
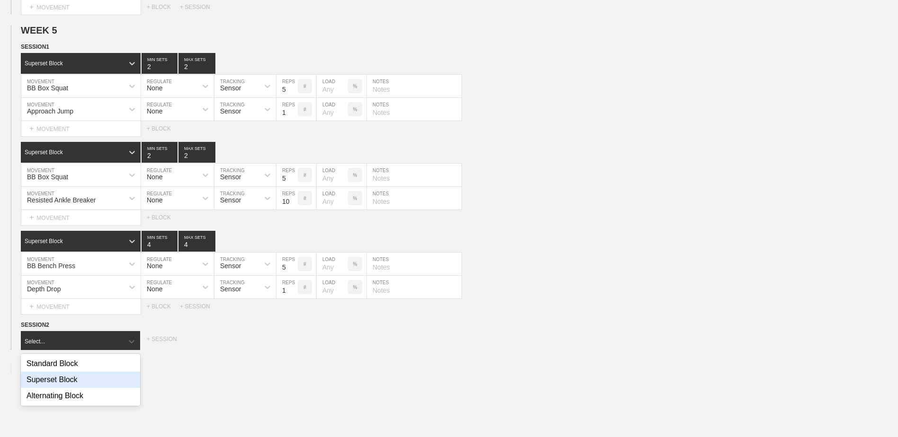
click at [131, 377] on div "Superset Block" at bounding box center [80, 380] width 119 height 16
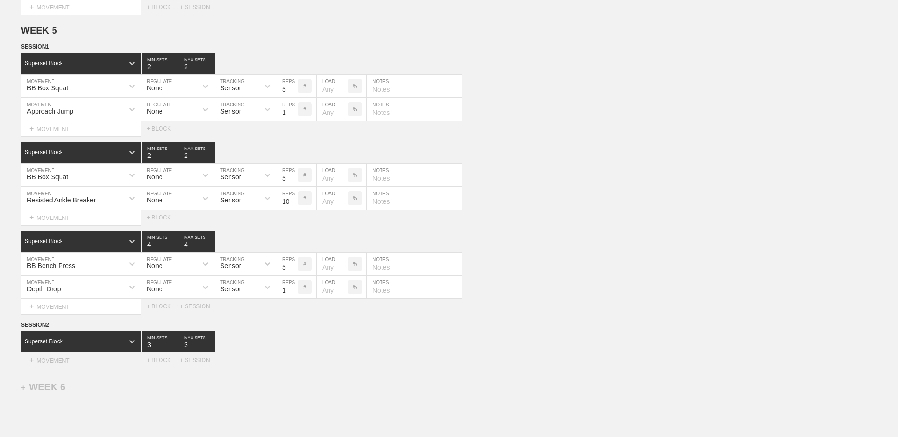
click at [70, 358] on div "+ MOVEMENT" at bounding box center [81, 361] width 120 height 16
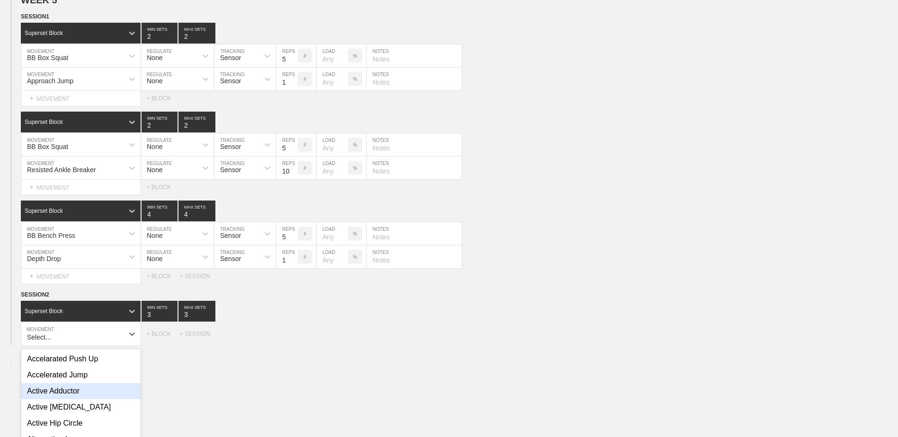
scroll to position [2830, 0]
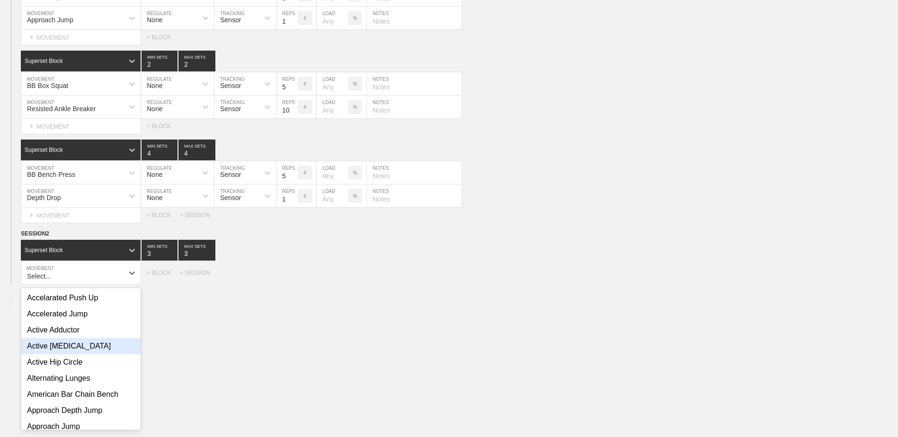
type input "r"
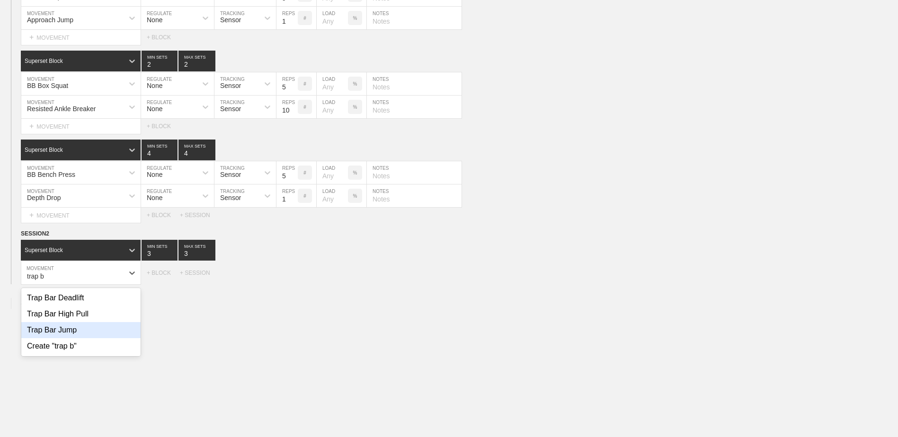
click at [73, 338] on div "Trap Bar Jump" at bounding box center [80, 330] width 119 height 16
type input "trap b"
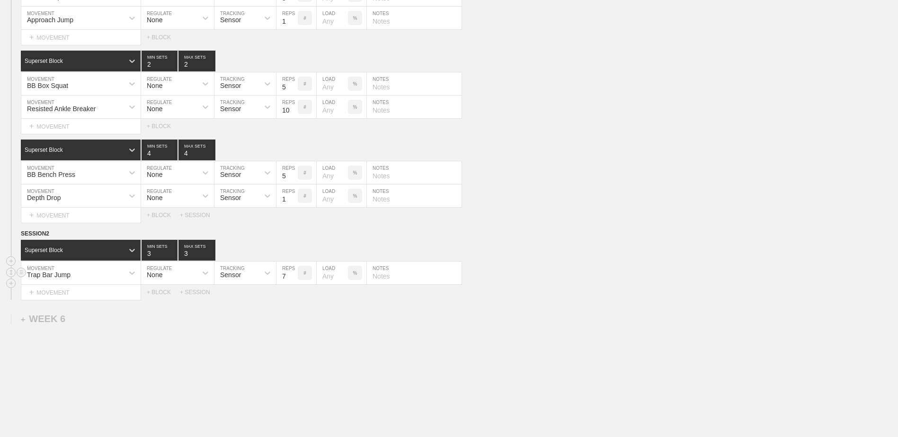
click at [292, 282] on input "7" at bounding box center [286, 273] width 21 height 23
click at [292, 282] on input "6" at bounding box center [286, 273] width 21 height 23
click at [292, 282] on input "5" at bounding box center [286, 273] width 21 height 23
click at [292, 282] on input "4" at bounding box center [286, 273] width 21 height 23
type input "3"
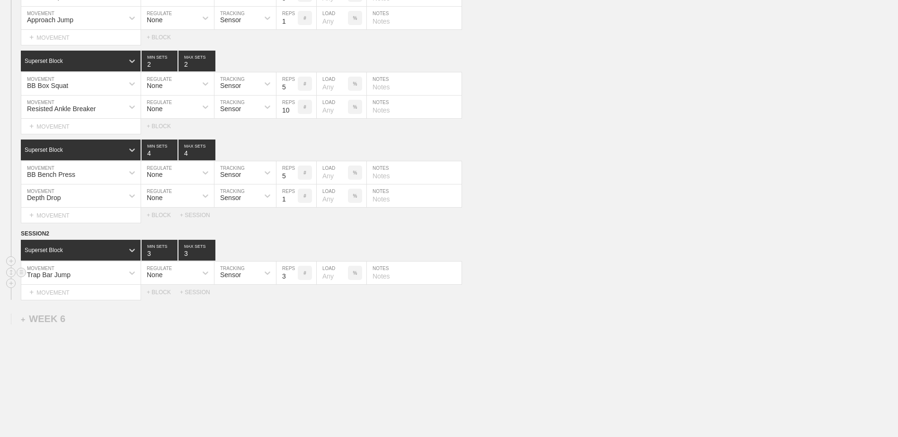
click at [292, 282] on input "3" at bounding box center [286, 273] width 21 height 23
click at [111, 290] on div "+ MOVEMENT" at bounding box center [81, 293] width 120 height 16
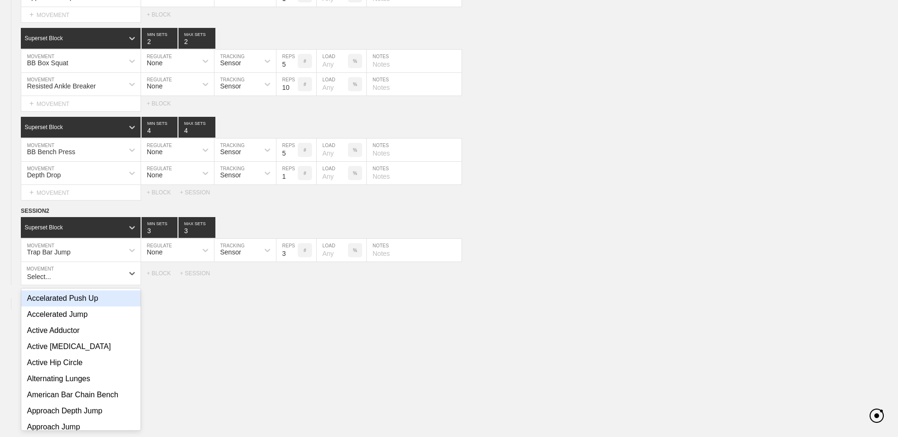
scroll to position [2854, 0]
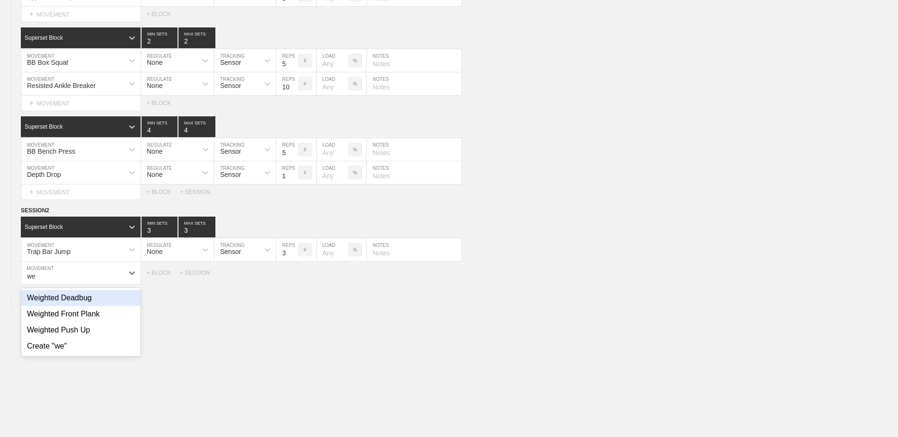
type input "w"
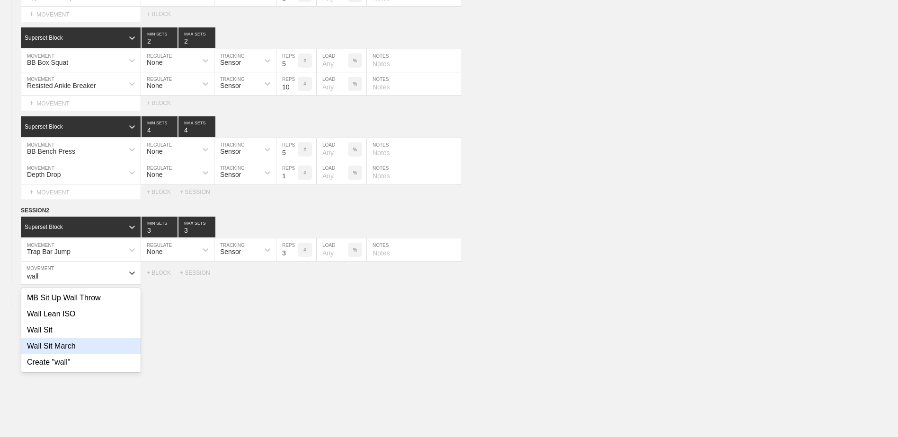
click at [94, 353] on div "Wall Sit March" at bounding box center [80, 346] width 119 height 16
type input "wall"
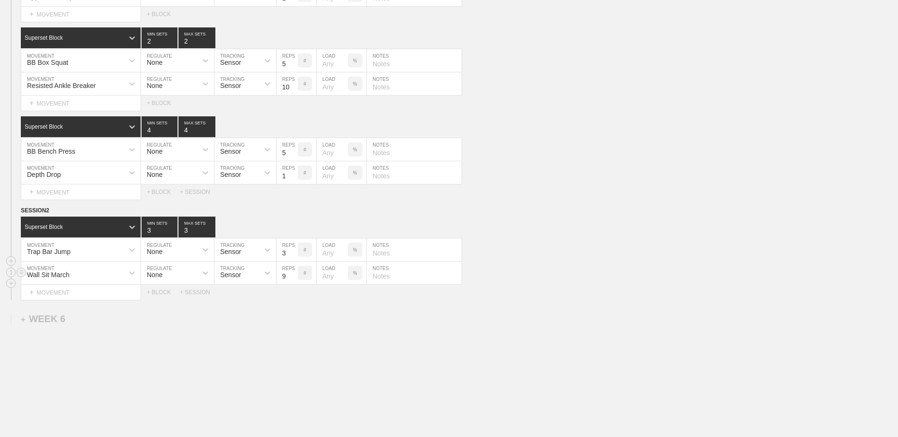
click at [293, 276] on input "9" at bounding box center [286, 273] width 21 height 23
click at [293, 276] on input "10" at bounding box center [286, 273] width 21 height 23
click at [293, 276] on input "11" at bounding box center [286, 273] width 21 height 23
click at [293, 276] on input "12" at bounding box center [286, 273] width 21 height 23
click at [293, 276] on input "13" at bounding box center [286, 273] width 21 height 23
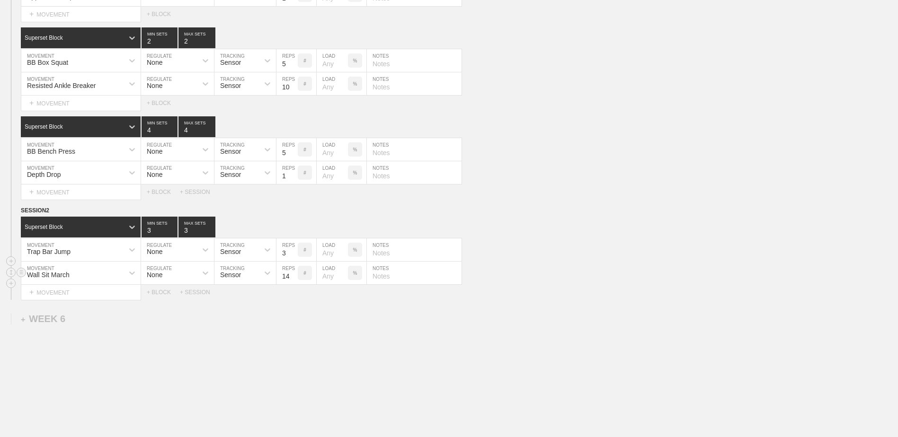
click at [293, 276] on input "14" at bounding box center [286, 273] width 21 height 23
click at [293, 276] on input "15" at bounding box center [286, 273] width 21 height 23
click at [293, 276] on input "16" at bounding box center [286, 273] width 21 height 23
click at [293, 276] on input "17" at bounding box center [286, 273] width 21 height 23
click at [293, 276] on input "18" at bounding box center [286, 273] width 21 height 23
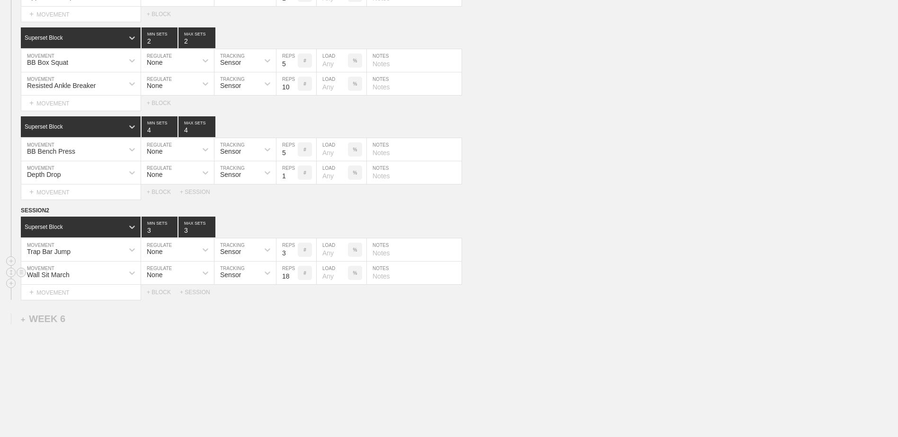
click at [293, 276] on input "19" at bounding box center [286, 273] width 21 height 23
click at [293, 276] on input "20" at bounding box center [286, 273] width 21 height 23
click at [293, 276] on input "21" at bounding box center [286, 273] width 21 height 23
click at [293, 276] on input "22" at bounding box center [286, 273] width 21 height 23
click at [293, 276] on input "23" at bounding box center [286, 273] width 21 height 23
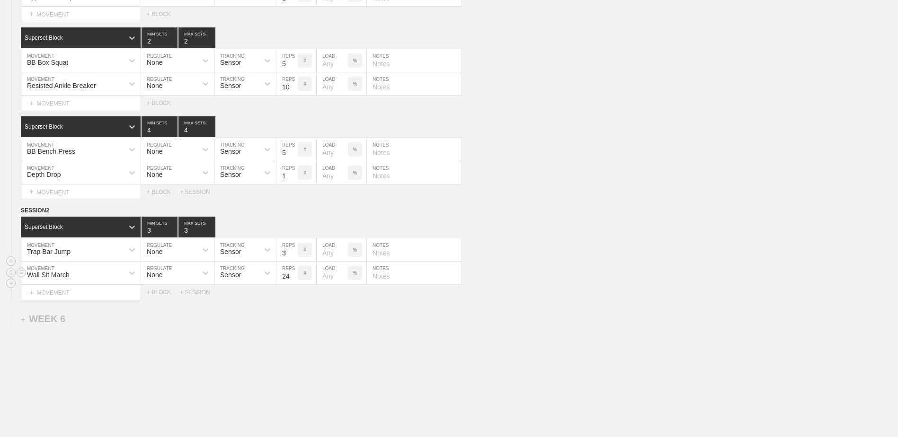
click at [293, 276] on input "24" at bounding box center [286, 273] width 21 height 23
click at [293, 276] on input "25" at bounding box center [286, 273] width 21 height 23
click at [293, 276] on input "26" at bounding box center [286, 273] width 21 height 23
click at [293, 276] on input "27" at bounding box center [286, 273] width 21 height 23
click at [293, 276] on input "28" at bounding box center [286, 273] width 21 height 23
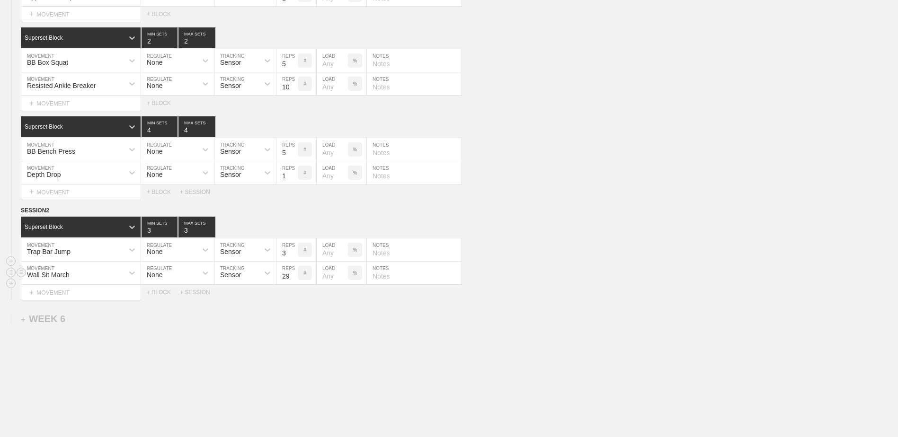
click at [293, 276] on input "29" at bounding box center [286, 273] width 21 height 23
type input "30"
click at [293, 276] on input "30" at bounding box center [286, 273] width 21 height 23
click at [151, 296] on div "+ BLOCK" at bounding box center [163, 292] width 33 height 7
click at [83, 320] on div "Standard Block" at bounding box center [72, 316] width 103 height 9
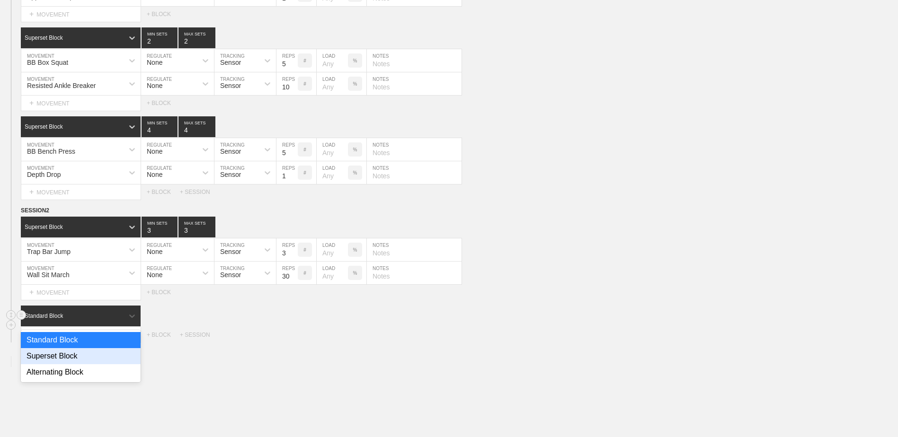
click at [81, 359] on div "Superset Block" at bounding box center [81, 356] width 120 height 16
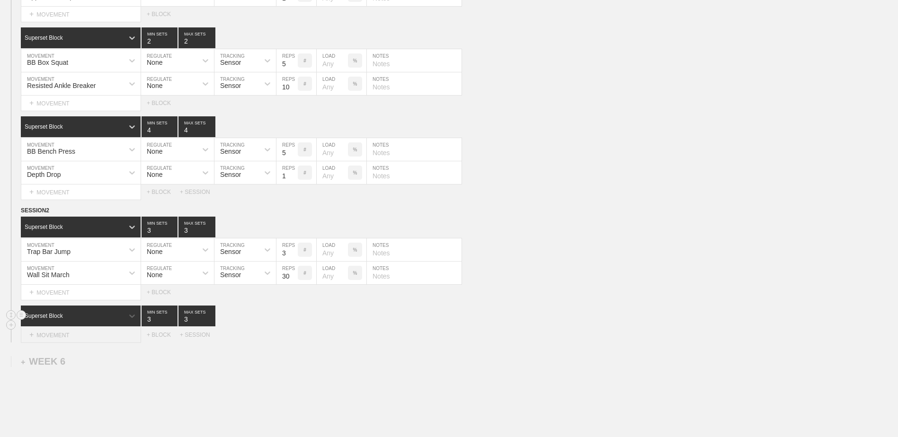
click at [69, 332] on div "+ MOVEMENT" at bounding box center [81, 336] width 120 height 16
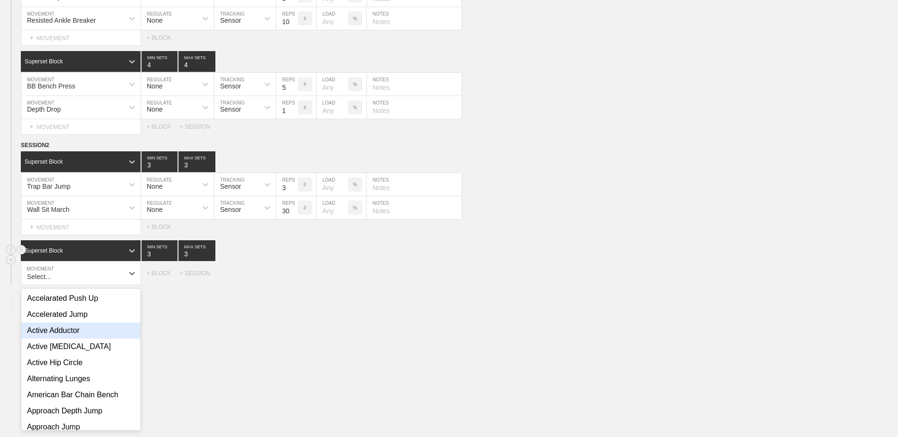
scroll to position [2919, 0]
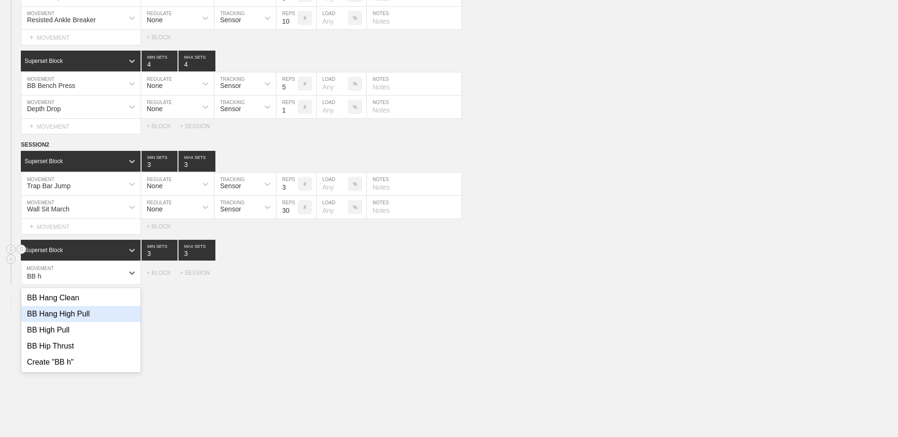
click at [80, 319] on div "BB Hang High Pull" at bounding box center [80, 314] width 119 height 16
type input "BB h"
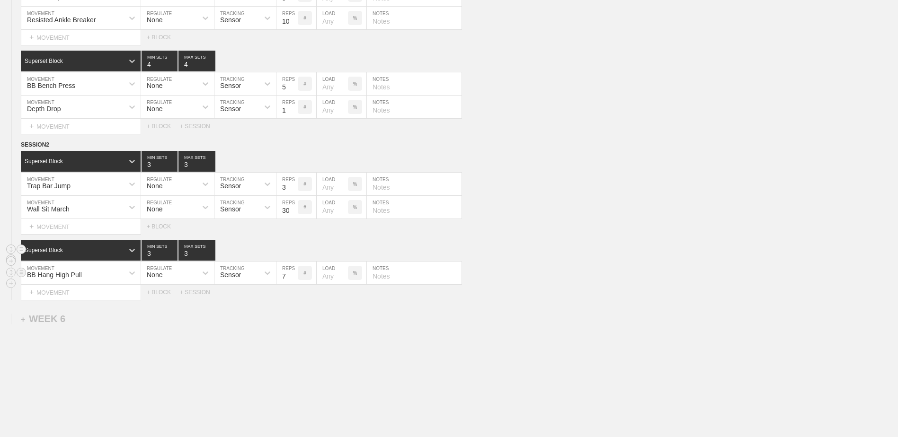
click at [295, 282] on input "7" at bounding box center [286, 273] width 21 height 23
click at [295, 282] on input "6" at bounding box center [286, 273] width 21 height 23
click at [295, 282] on input "5" at bounding box center [286, 273] width 21 height 23
click at [295, 282] on input "4" at bounding box center [286, 273] width 21 height 23
type input "3"
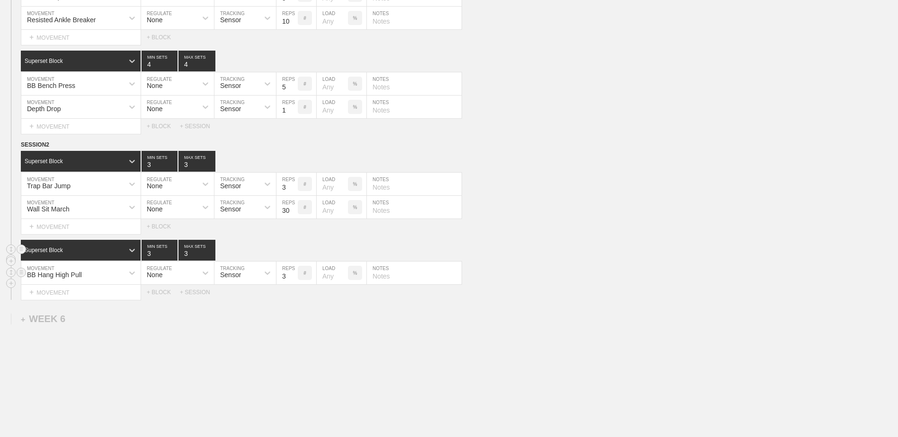
click at [295, 282] on input "3" at bounding box center [286, 273] width 21 height 23
click at [120, 298] on div "+ MOVEMENT" at bounding box center [81, 293] width 120 height 16
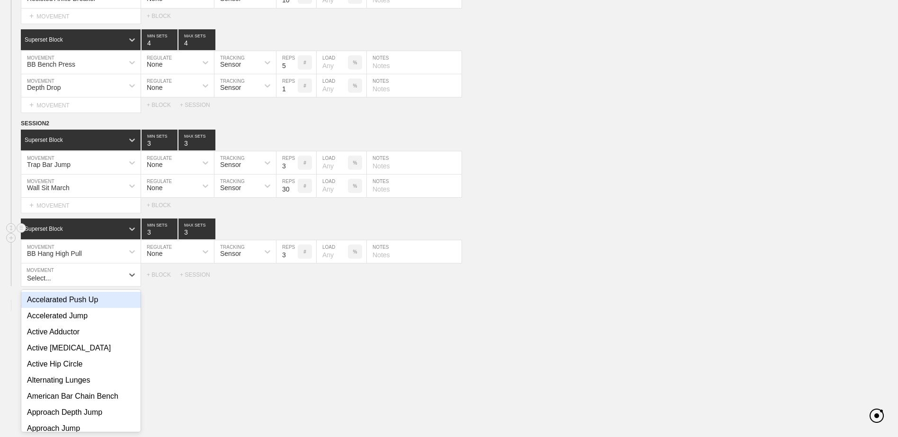
scroll to position [2943, 0]
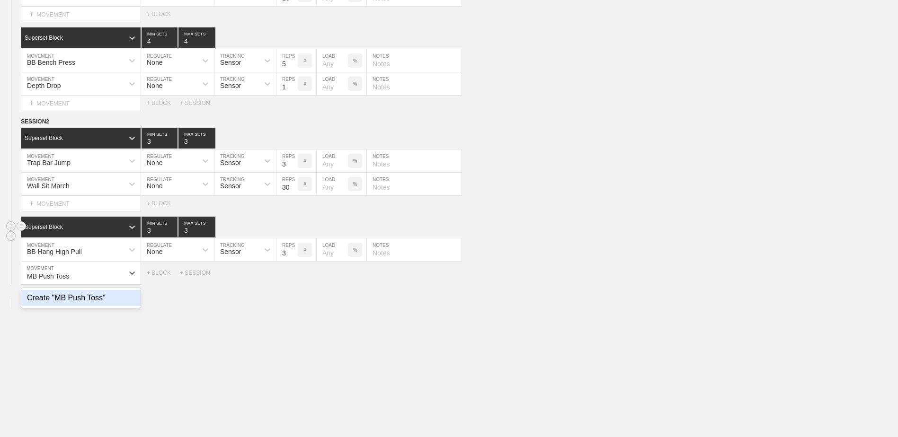
click at [120, 298] on div "Create "MB Push Toss"" at bounding box center [80, 298] width 119 height 16
type input "MB Push Toss"
click at [294, 281] on input "7" at bounding box center [286, 273] width 21 height 23
click at [294, 281] on input "6" at bounding box center [286, 273] width 21 height 23
click at [294, 281] on input "5" at bounding box center [286, 273] width 21 height 23
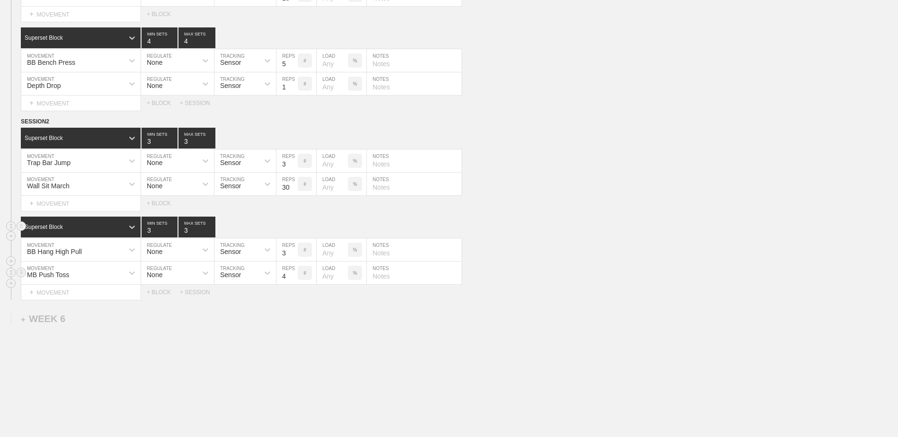
click at [294, 281] on input "4" at bounding box center [286, 273] width 21 height 23
type input "3"
click at [294, 281] on input "3" at bounding box center [286, 273] width 21 height 23
